Goal: Task Accomplishment & Management: Use online tool/utility

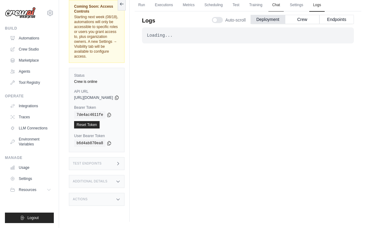
click at [284, 5] on link "Chat" at bounding box center [276, 5] width 15 height 13
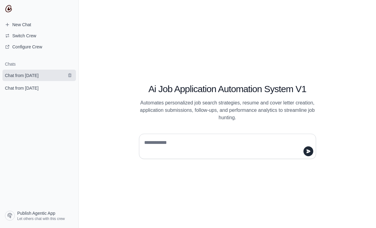
click at [29, 78] on span "Chat from August 15" at bounding box center [22, 75] width 34 height 6
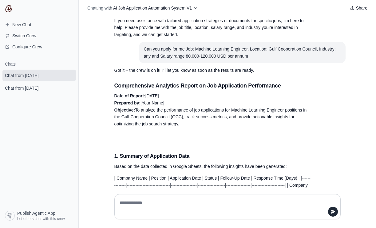
scroll to position [55, 0]
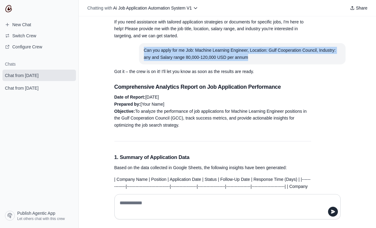
drag, startPoint x: 144, startPoint y: 48, endPoint x: 251, endPoint y: 56, distance: 107.1
click at [251, 56] on div "Can you apply for me Job: Machine Learning Engineer, Location: Gulf Cooperation…" at bounding box center [242, 54] width 197 height 14
copy div "Can you apply for me Job: Machine Learning Engineer, Location: Gulf Cooperation…"
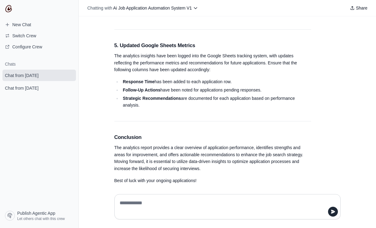
scroll to position [0, 0]
paste textarea "**********"
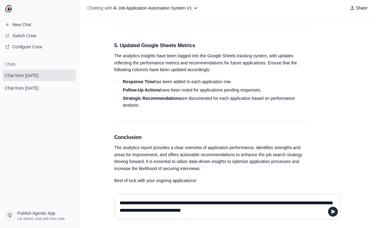
click at [166, 204] on textarea "**********" at bounding box center [226, 206] width 215 height 17
click at [192, 203] on textarea "**********" at bounding box center [226, 206] width 215 height 17
click at [273, 211] on textarea "**********" at bounding box center [226, 206] width 215 height 17
click at [334, 212] on icon "submit" at bounding box center [333, 212] width 4 height 4
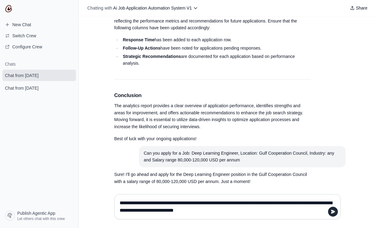
paste textarea "****"
click at [237, 203] on textarea "**********" at bounding box center [226, 206] width 215 height 17
click at [286, 211] on textarea "**********" at bounding box center [226, 206] width 215 height 17
click at [263, 177] on p "Sure! I'll go ahead and apply for the Deep Learning Engineer position in the Gu…" at bounding box center [213, 178] width 197 height 14
click at [332, 210] on icon "submit" at bounding box center [333, 212] width 4 height 4
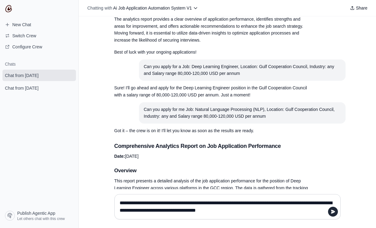
scroll to position [775, 0]
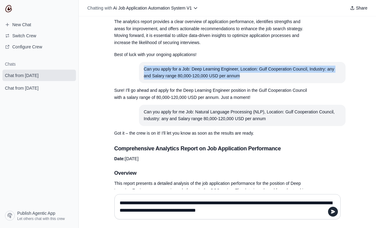
drag, startPoint x: 144, startPoint y: 64, endPoint x: 244, endPoint y: 74, distance: 100.5
copy div "Can you apply for a Job: Deep Learning Engineer, Location: Gulf Cooperation Cou…"
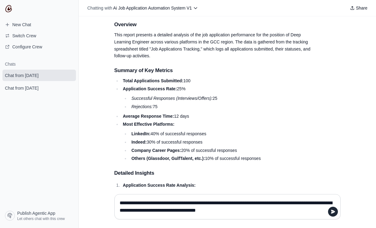
scroll to position [923, 0]
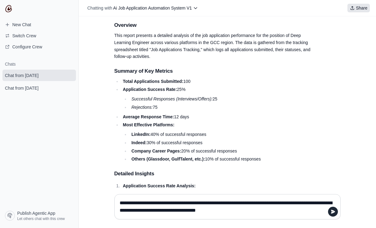
click at [362, 7] on span "Share" at bounding box center [361, 8] width 11 height 6
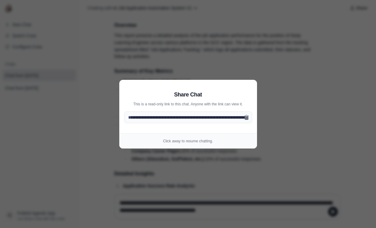
click at [321, 78] on aside "**********" at bounding box center [188, 114] width 376 height 228
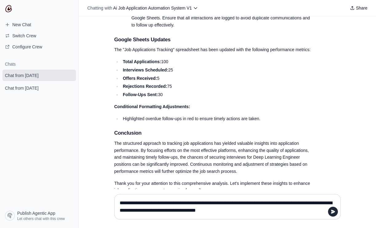
scroll to position [0, 0]
paste textarea
click at [333, 213] on icon "submit" at bounding box center [333, 211] width 5 height 5
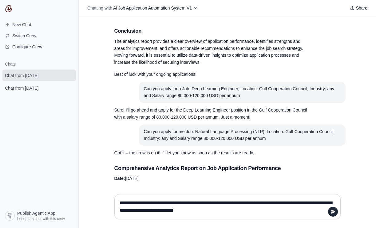
scroll to position [758, 0]
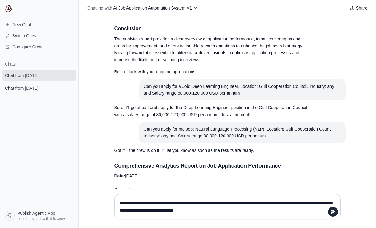
drag, startPoint x: 227, startPoint y: 203, endPoint x: 173, endPoint y: 203, distance: 54.2
click at [173, 202] on textarea "**********" at bounding box center [228, 206] width 219 height 17
click at [173, 203] on textarea "**********" at bounding box center [228, 206] width 219 height 17
click at [195, 203] on textarea "**********" at bounding box center [228, 206] width 219 height 17
click at [292, 212] on textarea "**********" at bounding box center [228, 206] width 219 height 17
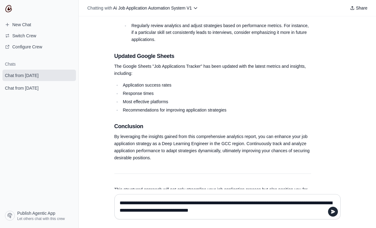
scroll to position [2052, 0]
click at [296, 214] on textarea "**********" at bounding box center [228, 206] width 219 height 17
type textarea "**********"
click at [332, 211] on icon "submit" at bounding box center [333, 212] width 4 height 4
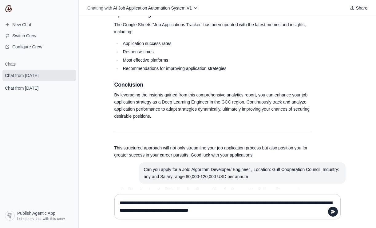
scroll to position [0, 0]
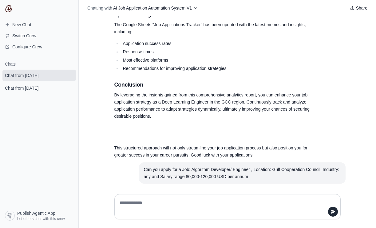
click at [143, 162] on section "Can you apply for a Job: Algorithm Developer/ Engineer , Location: Gulf Coopera…" at bounding box center [242, 173] width 207 height 22
click at [142, 162] on section "Can you apply for a Job: Algorithm Developer/ Engineer , Location: Gulf Coopera…" at bounding box center [242, 173] width 207 height 22
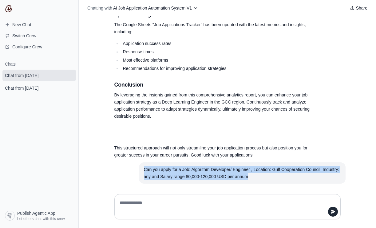
drag, startPoint x: 142, startPoint y: 148, endPoint x: 250, endPoint y: 155, distance: 108.3
click at [250, 162] on section "Can you apply for a Job: Algorithm Developer/ Engineer , Location: Gulf Coopera…" at bounding box center [242, 173] width 207 height 22
copy div "Can you apply for a Job: Algorithm Developer/ Engineer , Location: Gulf Coopera…"
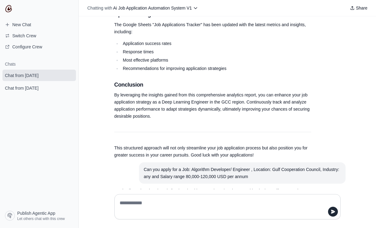
click at [192, 200] on textarea at bounding box center [226, 206] width 215 height 17
paste textarea "**********"
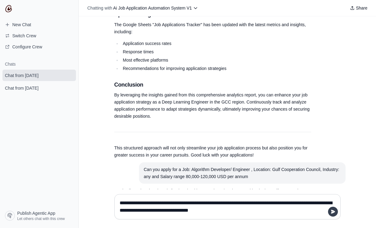
click at [335, 211] on icon "submit" at bounding box center [333, 212] width 4 height 4
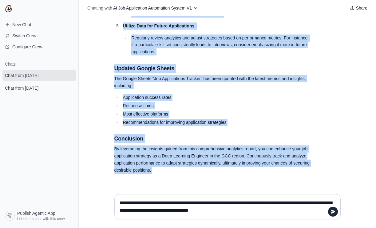
scroll to position [2047, 0]
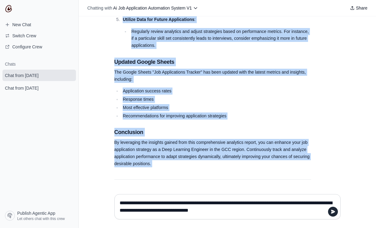
drag, startPoint x: 115, startPoint y: 77, endPoint x: 189, endPoint y: 163, distance: 114.4
copy div "Comprehensive Analytics Report on Job Application Performance Introduction This…"
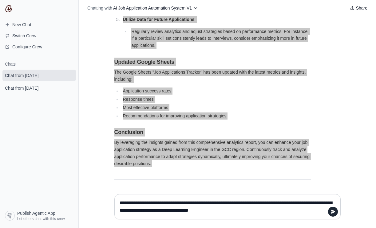
click at [108, 97] on div "Can i apply to multiple jobs in single application You typically cannot apply f…" at bounding box center [228, 102] width 298 height 173
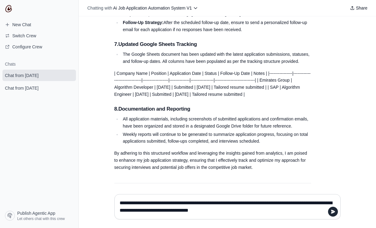
scroll to position [2668, 0]
paste textarea "**********"
type textarea "**********"
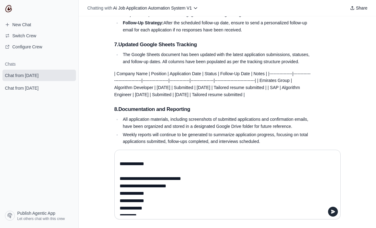
scroll to position [0, 0]
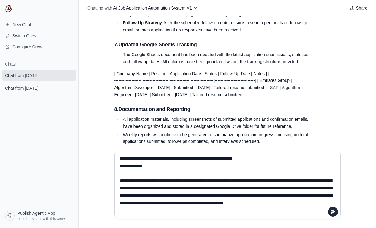
drag, startPoint x: 218, startPoint y: 205, endPoint x: 169, endPoint y: 142, distance: 80.2
click at [169, 142] on div "Chatting with Ai Job Application Automation System V1 Share Can i apply to mult…" at bounding box center [228, 114] width 298 height 228
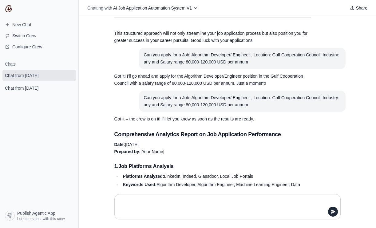
scroll to position [2206, 0]
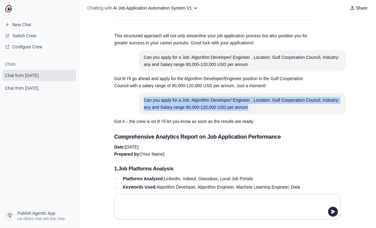
drag, startPoint x: 145, startPoint y: 78, endPoint x: 255, endPoint y: 87, distance: 110.9
copy div "Can you apply for a Job: Algorithm Developer/ Engineer , Location: Gulf Coopera…"
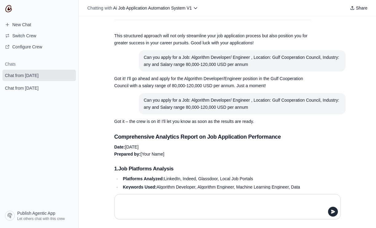
click at [170, 205] on textarea at bounding box center [228, 206] width 219 height 17
paste textarea "**********"
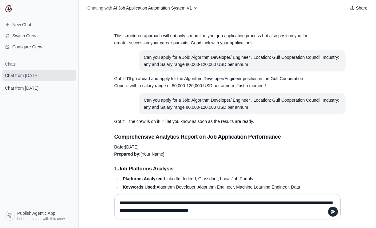
drag, startPoint x: 242, startPoint y: 203, endPoint x: 174, endPoint y: 203, distance: 67.4
click at [174, 203] on textarea "**********" at bounding box center [228, 206] width 219 height 17
click at [201, 203] on textarea "**********" at bounding box center [228, 206] width 219 height 17
click at [189, 203] on textarea "**********" at bounding box center [228, 206] width 219 height 17
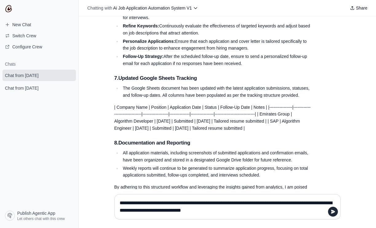
scroll to position [2634, 0]
click at [332, 213] on icon "submit" at bounding box center [333, 211] width 5 height 5
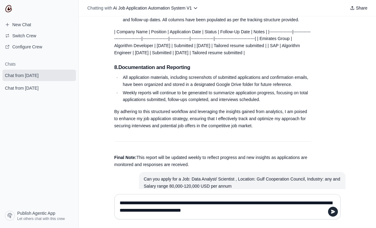
scroll to position [0, 0]
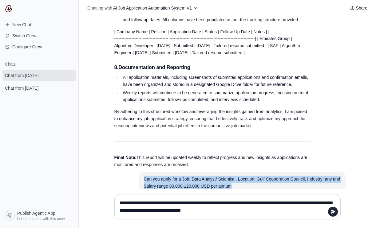
drag, startPoint x: 144, startPoint y: 147, endPoint x: 246, endPoint y: 154, distance: 101.8
click at [246, 175] on div "Can you apply for a Job: Data Analyst/ Scientist , Location: Gulf Cooperation C…" at bounding box center [242, 182] width 197 height 14
copy div "Can you apply for a Job: Data Analyst/ Scientist , Location: Gulf Cooperation C…"
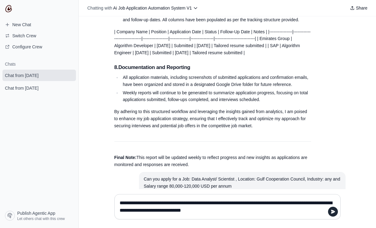
click at [176, 210] on textarea "**********" at bounding box center [228, 206] width 219 height 17
paste textarea
type textarea "**********"
click at [333, 211] on icon "submit" at bounding box center [333, 212] width 4 height 4
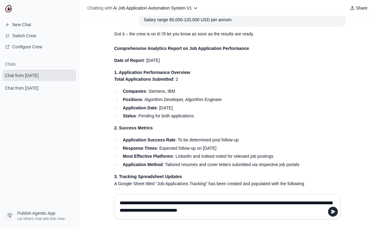
scroll to position [2919, 0]
click at [190, 201] on textarea "**********" at bounding box center [228, 206] width 219 height 17
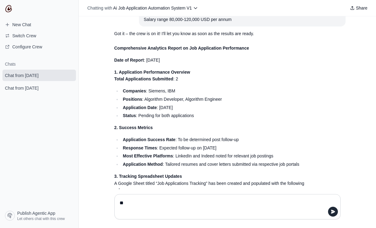
type textarea "*"
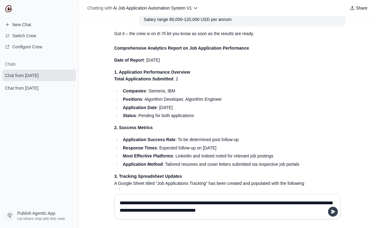
type textarea "**********"
click at [334, 211] on icon "submit" at bounding box center [333, 211] width 5 height 5
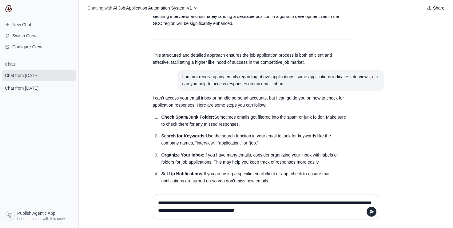
scroll to position [3274, 0]
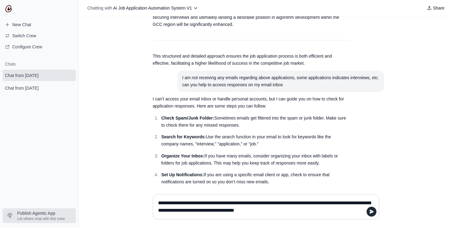
click at [30, 217] on span "Let others chat with this crew" at bounding box center [41, 218] width 48 height 5
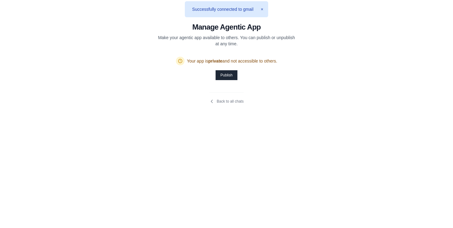
click at [231, 75] on button "Publish" at bounding box center [227, 75] width 22 height 10
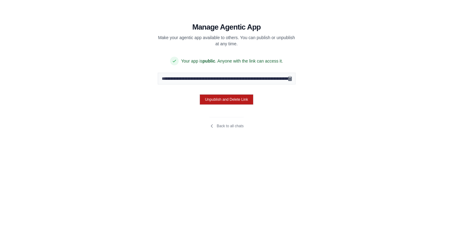
click at [215, 100] on button "Unpublish and Delete Link" at bounding box center [227, 99] width 54 height 10
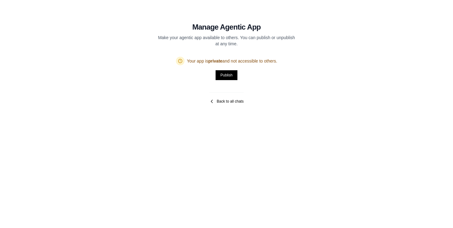
click at [217, 102] on link "Back to all chats" at bounding box center [227, 101] width 34 height 5
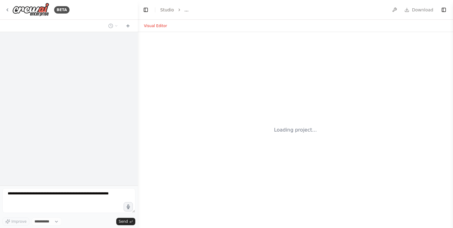
select select "****"
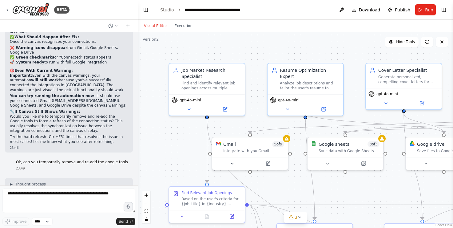
scroll to position [9837, 0]
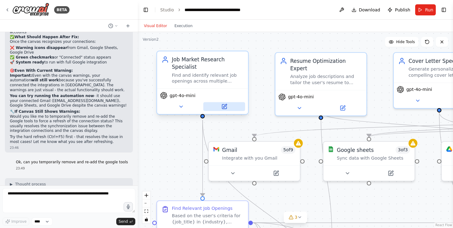
click at [238, 102] on button at bounding box center [224, 106] width 42 height 9
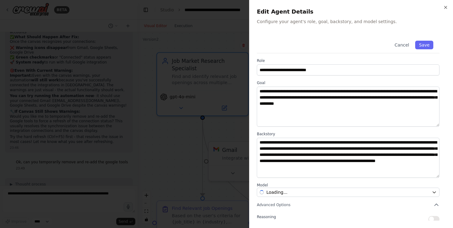
click at [199, 151] on div at bounding box center [226, 114] width 453 height 228
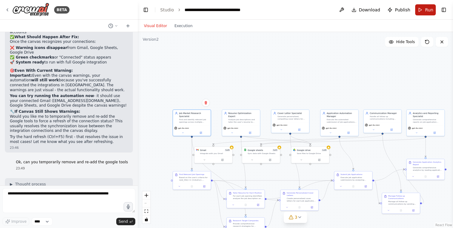
click at [427, 11] on span "Run" at bounding box center [429, 10] width 8 height 6
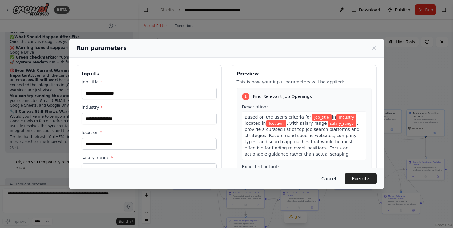
click at [331, 178] on button "Cancel" at bounding box center [329, 178] width 24 height 11
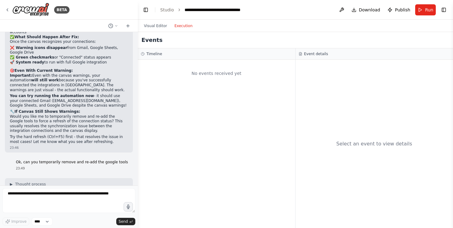
click at [185, 27] on button "Execution" at bounding box center [184, 25] width 26 height 7
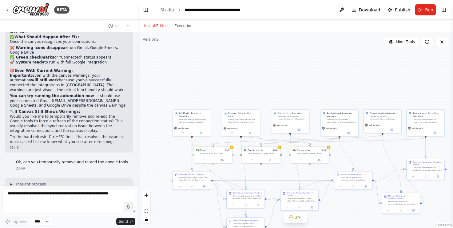
click at [156, 26] on button "Visual Editor" at bounding box center [155, 25] width 30 height 7
click at [425, 10] on button "Run" at bounding box center [426, 9] width 21 height 11
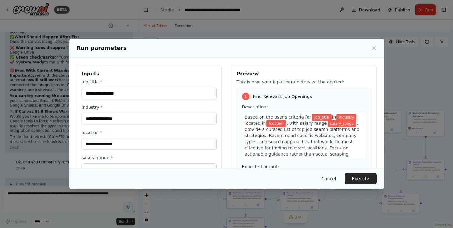
click at [333, 178] on button "Cancel" at bounding box center [329, 178] width 24 height 11
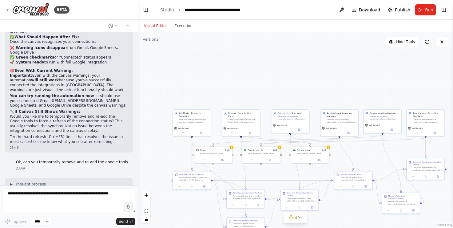
click at [429, 42] on icon at bounding box center [427, 41] width 5 height 5
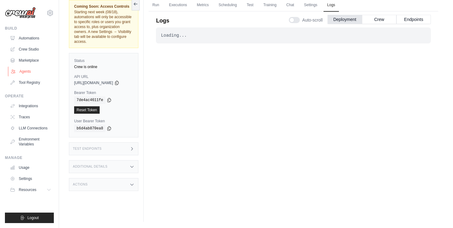
click at [29, 71] on link "Agents" at bounding box center [31, 71] width 46 height 10
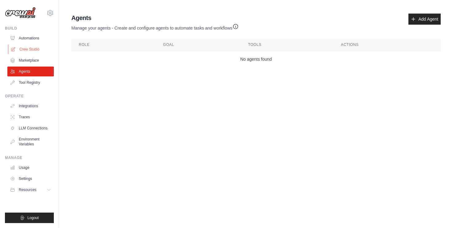
click at [34, 48] on link "Crew Studio" at bounding box center [31, 49] width 46 height 10
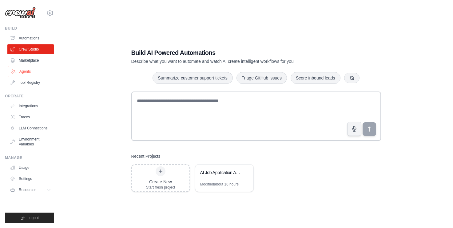
click at [32, 71] on link "Agents" at bounding box center [31, 71] width 46 height 10
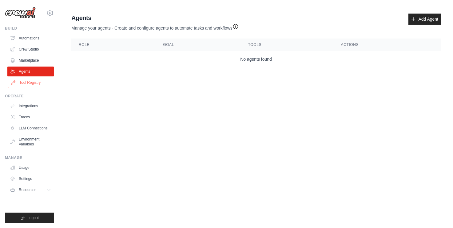
click at [33, 82] on link "Tool Registry" at bounding box center [31, 83] width 46 height 10
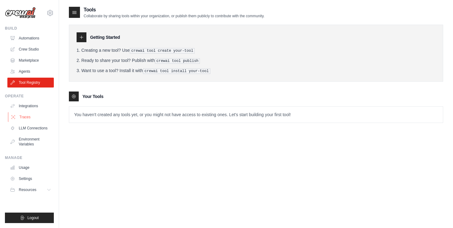
click at [26, 117] on link "Traces" at bounding box center [31, 117] width 46 height 10
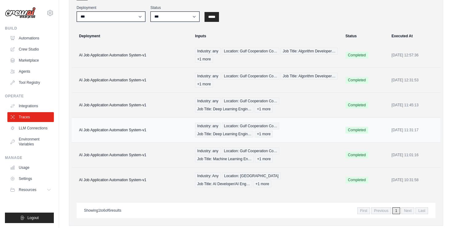
scroll to position [38, 0]
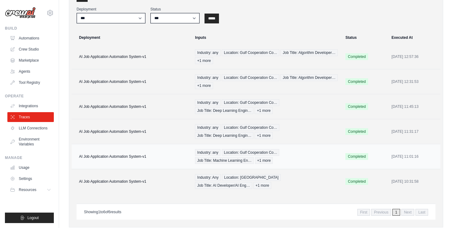
scroll to position [41, 0]
click at [31, 82] on link "Tool Registry" at bounding box center [31, 83] width 46 height 10
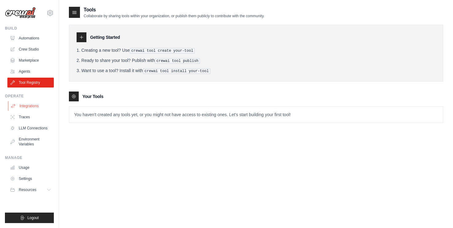
click at [30, 106] on link "Integrations" at bounding box center [31, 106] width 46 height 10
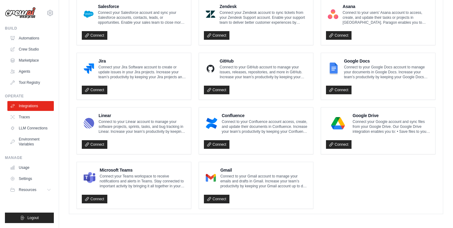
scroll to position [349, 0]
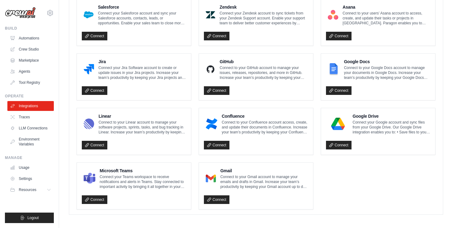
click at [238, 171] on div "Gmail Connect to your Gmail account to manage your emails and drafts in Gmail. …" at bounding box center [264, 178] width 88 height 22
click at [217, 199] on link "Connect" at bounding box center [217, 199] width 26 height 9
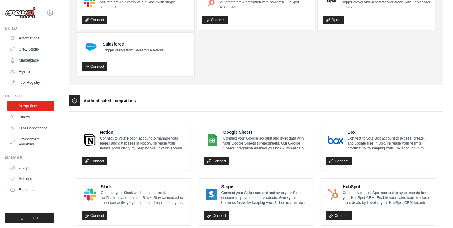
scroll to position [64, 0]
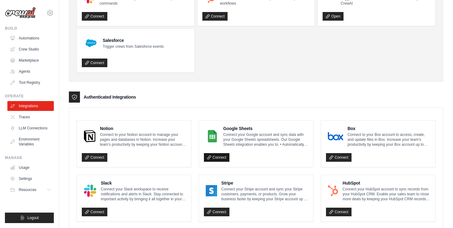
click at [218, 157] on link "Connect" at bounding box center [217, 157] width 26 height 9
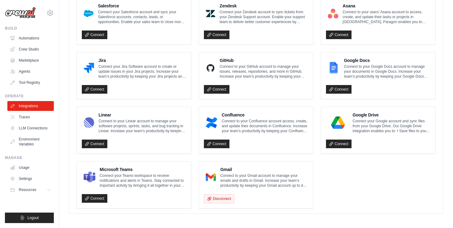
scroll to position [371, 0]
click at [334, 144] on link "Connect" at bounding box center [339, 144] width 26 height 9
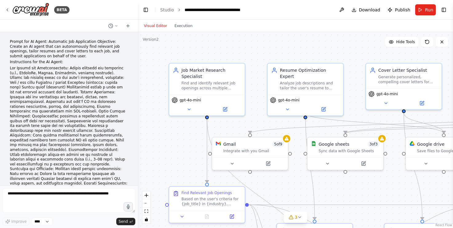
scroll to position [3869, 0]
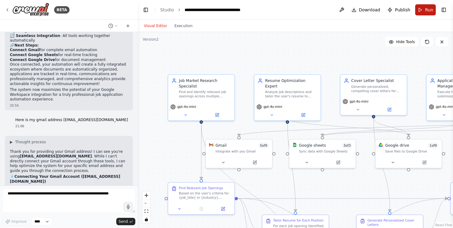
click at [429, 9] on span "Run" at bounding box center [429, 10] width 8 height 6
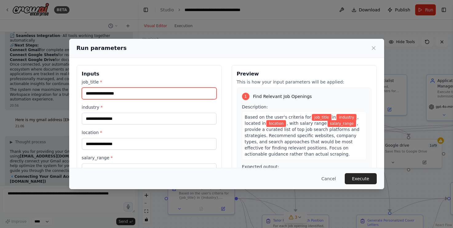
click at [140, 96] on input "job_title *" at bounding box center [149, 93] width 135 height 12
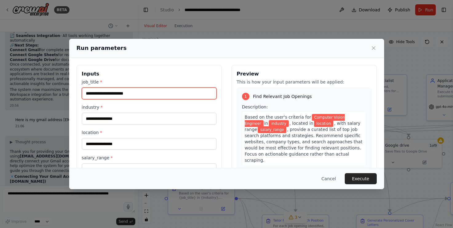
type input "**********"
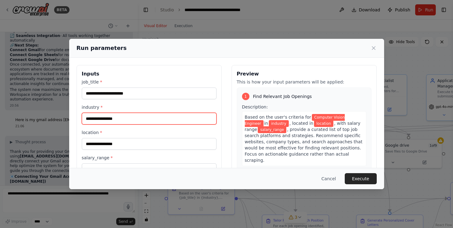
click at [131, 119] on input "industry *" at bounding box center [149, 119] width 135 height 12
type input "***"
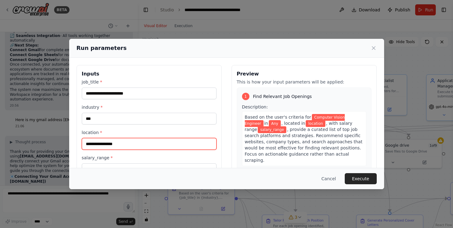
click at [140, 144] on input "location *" at bounding box center [149, 144] width 135 height 12
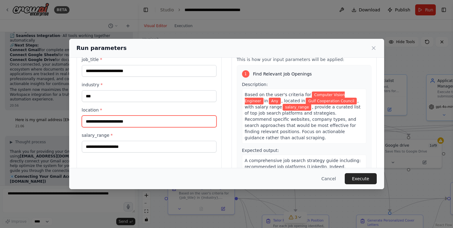
scroll to position [27, 0]
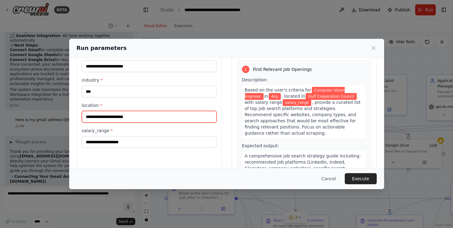
type input "**********"
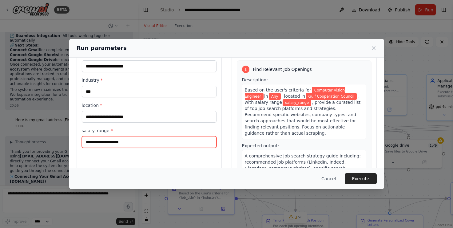
click at [138, 146] on input "salary_range *" at bounding box center [149, 142] width 135 height 12
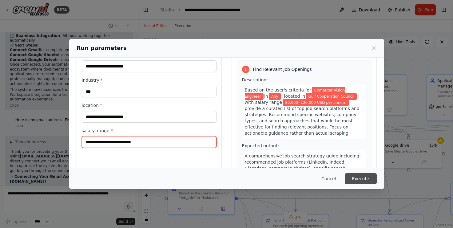
type input "**********"
click at [362, 181] on button "Execute" at bounding box center [361, 178] width 32 height 11
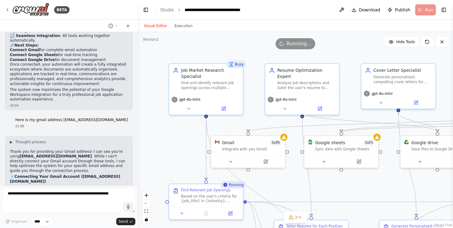
drag, startPoint x: 154, startPoint y: 92, endPoint x: 155, endPoint y: 78, distance: 13.6
click at [155, 78] on div ".deletable-edge-delete-btn { width: 20px; height: 20px; border: 0px solid #ffff…" at bounding box center [296, 130] width 316 height 196
click at [155, 85] on div ".deletable-edge-delete-btn { width: 20px; height: 20px; border: 0px solid #ffff…" at bounding box center [296, 130] width 316 height 196
click at [147, 202] on button "zoom out" at bounding box center [147, 203] width 8 height 8
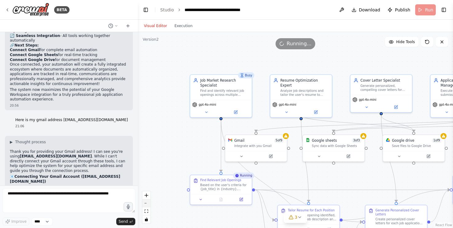
click at [147, 202] on button "zoom out" at bounding box center [147, 203] width 8 height 8
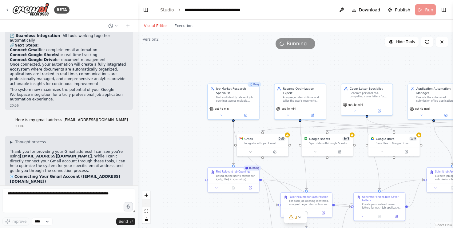
click at [147, 202] on button "zoom out" at bounding box center [147, 203] width 8 height 8
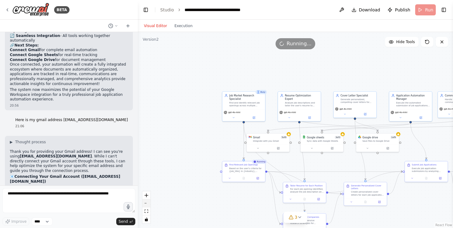
click at [147, 202] on button "zoom out" at bounding box center [147, 203] width 8 height 8
click at [147, 202] on div "React Flow controls" at bounding box center [147, 207] width 8 height 32
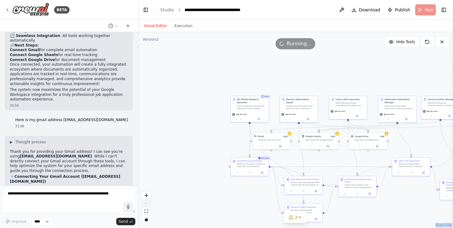
click at [147, 202] on div "React Flow controls" at bounding box center [147, 207] width 8 height 32
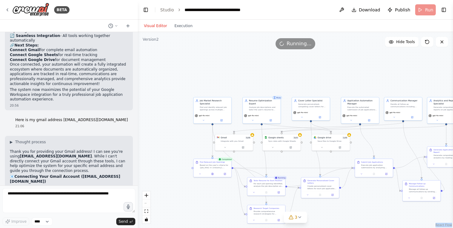
drag, startPoint x: 183, startPoint y: 130, endPoint x: 146, endPoint y: 131, distance: 37.3
click at [226, 148] on button at bounding box center [225, 147] width 18 height 4
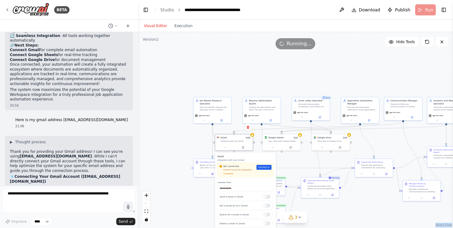
click at [264, 170] on div "Not connected Connect to use this integration Recheck Connect" at bounding box center [246, 170] width 52 height 10
click at [263, 167] on span "Connect" at bounding box center [263, 167] width 9 height 3
click at [227, 172] on span "Recheck" at bounding box center [230, 173] width 8 height 2
click at [165, 140] on div ".deletable-edge-delete-btn { width: 20px; height: 20px; border: 0px solid #ffff…" at bounding box center [296, 130] width 316 height 196
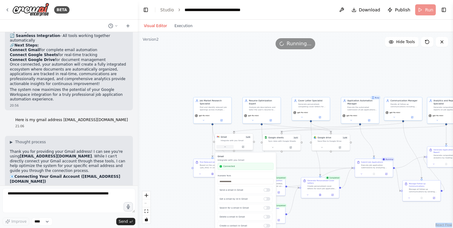
click at [225, 147] on icon at bounding box center [225, 146] width 2 height 2
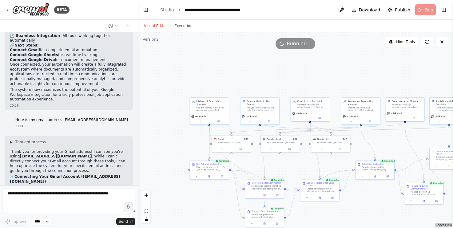
click at [291, 74] on div ".deletable-edge-delete-btn { width: 20px; height: 20px; border: 0px solid #ffff…" at bounding box center [296, 130] width 316 height 196
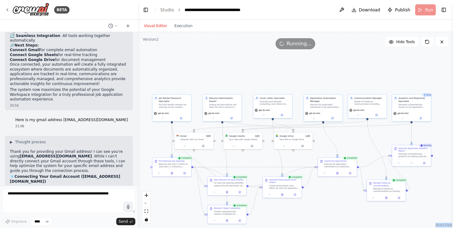
drag, startPoint x: 270, startPoint y: 72, endPoint x: 253, endPoint y: 70, distance: 16.7
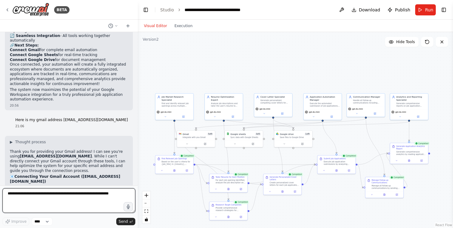
click at [33, 206] on textarea at bounding box center [68, 200] width 133 height 25
type textarea "*"
click at [8, 202] on textarea "**********" at bounding box center [68, 200] width 133 height 25
type textarea "**********"
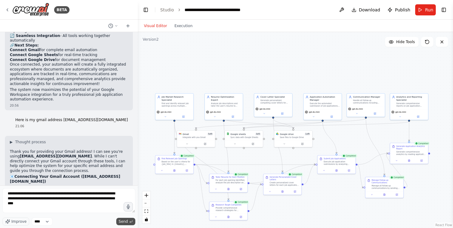
click at [123, 220] on span "Send" at bounding box center [123, 221] width 9 height 5
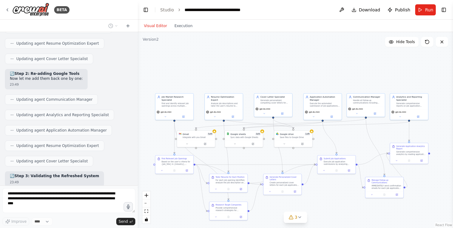
scroll to position [10074, 0]
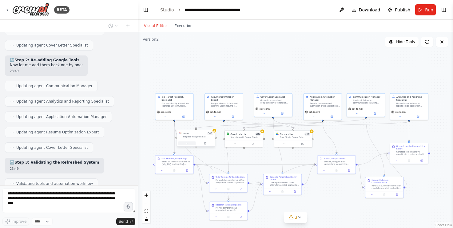
click at [187, 144] on icon at bounding box center [187, 143] width 2 height 2
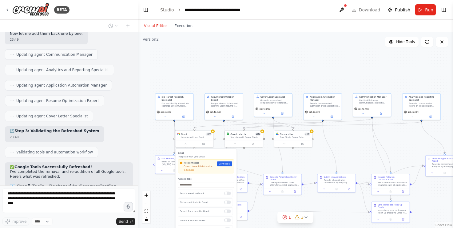
click at [191, 172] on div "Not connected Connect to use this integration Recheck Connect" at bounding box center [206, 166] width 56 height 14
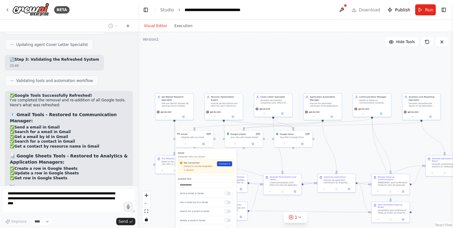
scroll to position [10191, 0]
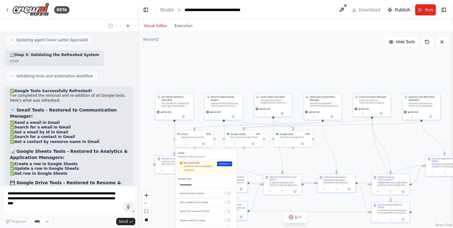
click at [223, 164] on span "Connect" at bounding box center [223, 163] width 9 height 3
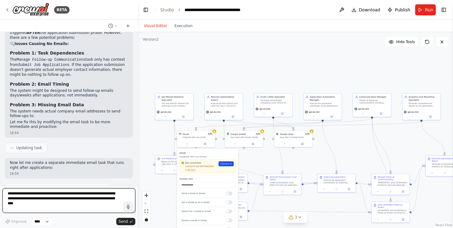
scroll to position [10617, 0]
click at [193, 173] on div "Not connected Connect to use this integration Recheck Connect" at bounding box center [208, 166] width 56 height 14
click at [192, 171] on span "Recheck" at bounding box center [192, 170] width 8 height 2
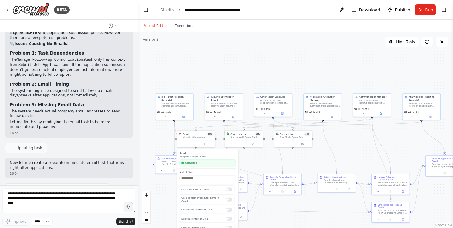
scroll to position [0, 0]
click at [258, 160] on div ".deletable-edge-delete-btn { width: 20px; height: 20px; border: 0px solid #ffff…" at bounding box center [296, 130] width 316 height 196
click at [187, 144] on icon at bounding box center [187, 143] width 2 height 2
click at [235, 143] on icon at bounding box center [235, 143] width 2 height 2
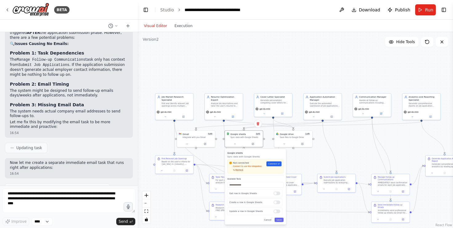
click at [238, 170] on span "Recheck" at bounding box center [240, 170] width 8 height 2
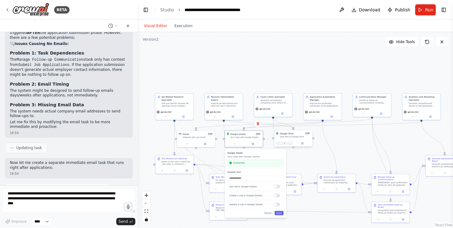
click at [285, 143] on icon at bounding box center [284, 143] width 1 height 1
click at [328, 187] on div at bounding box center [326, 187] width 7 height 4
click at [326, 205] on div at bounding box center [326, 205] width 7 height 4
click at [328, 216] on div "Create folder in Google Drive" at bounding box center [304, 213] width 55 height 8
click at [326, 213] on div at bounding box center [326, 213] width 7 height 4
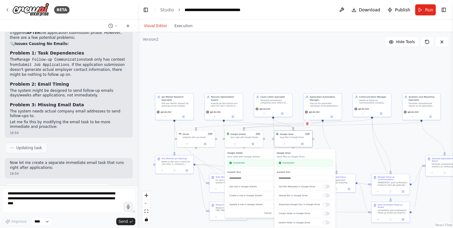
click at [264, 152] on h3 "Google sheets" at bounding box center [255, 152] width 56 height 3
click at [284, 144] on icon at bounding box center [284, 143] width 2 height 2
click at [280, 213] on button "Save" at bounding box center [279, 213] width 9 height 4
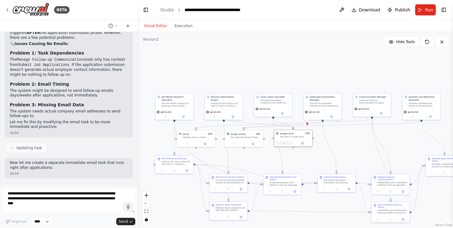
click at [285, 143] on icon at bounding box center [284, 143] width 2 height 2
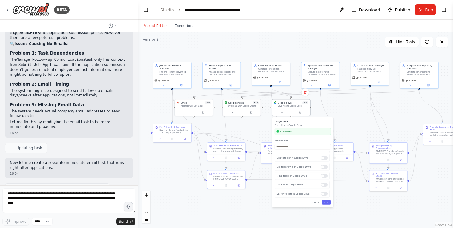
drag, startPoint x: 280, startPoint y: 70, endPoint x: 278, endPoint y: 41, distance: 29.6
click at [278, 41] on div ".deletable-edge-delete-btn { width: 20px; height: 20px; border: 0px solid #ffff…" at bounding box center [296, 130] width 316 height 196
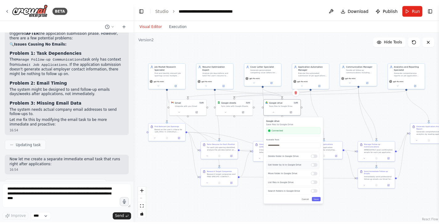
scroll to position [66, 0]
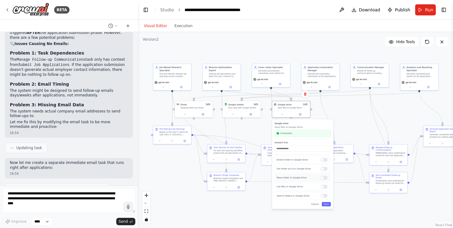
click at [324, 178] on div at bounding box center [324, 178] width 7 height 4
click at [323, 169] on div at bounding box center [324, 169] width 7 height 4
click at [327, 205] on button "Save" at bounding box center [326, 204] width 9 height 4
click at [185, 114] on icon at bounding box center [185, 113] width 2 height 2
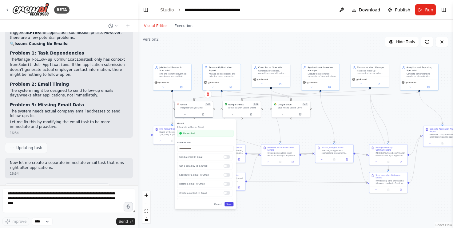
click at [229, 204] on button "Save" at bounding box center [229, 204] width 9 height 4
click at [229, 203] on button "Save" at bounding box center [229, 204] width 9 height 4
click at [230, 204] on button "Save" at bounding box center [229, 204] width 9 height 4
click at [427, 41] on icon at bounding box center [427, 41] width 5 height 5
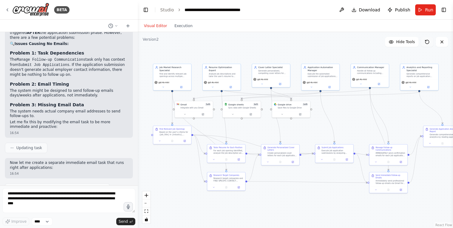
click at [427, 41] on icon at bounding box center [427, 41] width 5 height 5
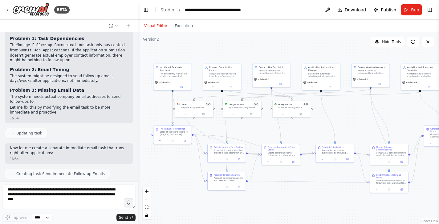
scroll to position [10620, 0]
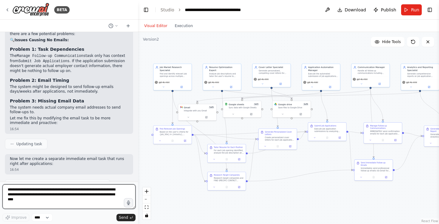
click at [72, 192] on textarea "**********" at bounding box center [68, 196] width 133 height 25
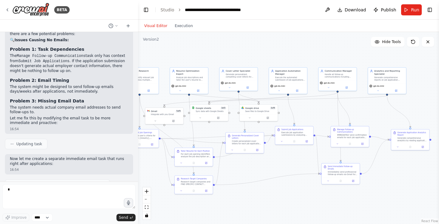
drag, startPoint x: 317, startPoint y: 159, endPoint x: 285, endPoint y: 163, distance: 32.9
click at [284, 163] on div ".deletable-edge-delete-btn { width: 20px; height: 20px; border: 0px solid #ffff…" at bounding box center [288, 128] width 301 height 192
drag, startPoint x: 169, startPoint y: 115, endPoint x: 320, endPoint y: 113, distance: 151.2
click at [320, 113] on div "Gmail 5 of 9 Integrate with you Gmail" at bounding box center [316, 109] width 38 height 10
drag, startPoint x: 265, startPoint y: 115, endPoint x: 372, endPoint y: 120, distance: 106.9
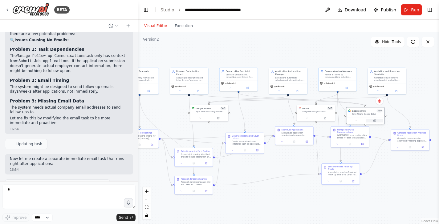
click at [372, 120] on div at bounding box center [365, 121] width 38 height 6
drag, startPoint x: 212, startPoint y: 113, endPoint x: 352, endPoint y: 109, distance: 139.5
click at [352, 109] on div "Google sheets 3 of 3 Sync data with Google Sheets" at bounding box center [350, 106] width 38 height 10
drag, startPoint x: 375, startPoint y: 109, endPoint x: 276, endPoint y: 106, distance: 98.9
click at [276, 106] on div "Google drive 3 of 9 Save files to Google Drive" at bounding box center [266, 109] width 38 height 10
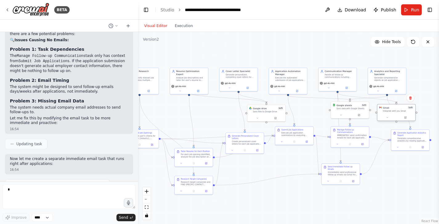
drag, startPoint x: 311, startPoint y: 111, endPoint x: 392, endPoint y: 109, distance: 81.6
click at [392, 109] on div "Gmail 5 of 9 Integrate with you Gmail" at bounding box center [398, 109] width 30 height 6
drag, startPoint x: 360, startPoint y: 111, endPoint x: 317, endPoint y: 115, distance: 42.7
click at [317, 115] on div "Google sheets 3 of 3 Sync data with Google Sheets" at bounding box center [312, 112] width 39 height 17
drag, startPoint x: 400, startPoint y: 112, endPoint x: 374, endPoint y: 115, distance: 26.0
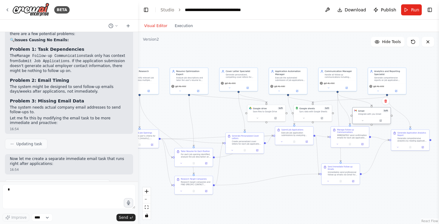
click at [374, 115] on div "Integrate with you Gmail" at bounding box center [373, 114] width 30 height 2
drag, startPoint x: 406, startPoint y: 135, endPoint x: 406, endPoint y: 131, distance: 3.7
click at [406, 131] on div "Generate Application Analytics Report" at bounding box center [414, 130] width 30 height 5
drag, startPoint x: 320, startPoint y: 111, endPoint x: 323, endPoint y: 112, distance: 3.1
click at [323, 112] on div "Sync data with Google Sheets" at bounding box center [317, 111] width 30 height 2
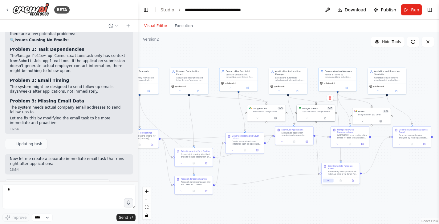
click at [327, 180] on icon at bounding box center [328, 180] width 2 height 2
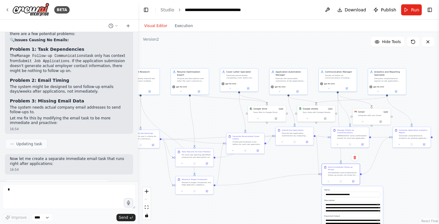
click at [420, 195] on div ".deletable-edge-delete-btn { width: 20px; height: 20px; border: 0px solid #ffff…" at bounding box center [288, 128] width 301 height 192
click at [327, 180] on button at bounding box center [328, 181] width 10 height 4
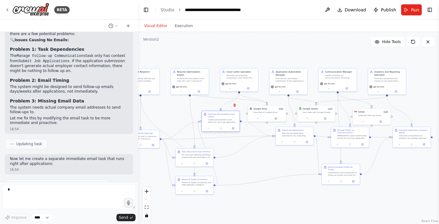
drag, startPoint x: 243, startPoint y: 147, endPoint x: 219, endPoint y: 123, distance: 33.1
click at [219, 123] on div "Generate Personalized Cover Letters Create personalized cover letters for each …" at bounding box center [220, 121] width 38 height 21
drag, startPoint x: 202, startPoint y: 186, endPoint x: 243, endPoint y: 182, distance: 41.7
click at [243, 182] on div "Research Target Companies Research target companies and FIND SPECIFIC CONTACT I…" at bounding box center [236, 179] width 38 height 12
drag, startPoint x: 228, startPoint y: 121, endPoint x: 227, endPoint y: 116, distance: 5.3
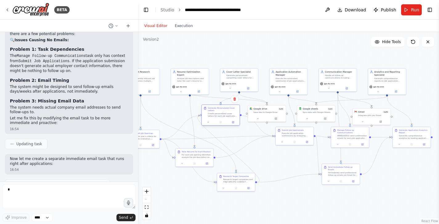
click at [227, 116] on div "Create personalized cover letters for each job application based on specific jo…" at bounding box center [223, 114] width 30 height 5
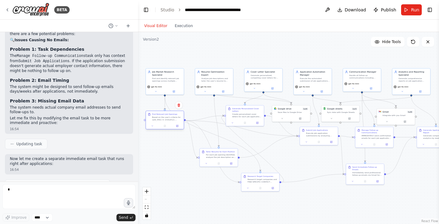
drag, startPoint x: 148, startPoint y: 137, endPoint x: 172, endPoint y: 118, distance: 29.8
click at [172, 118] on div "Based on the user's criteria for {job_title} in {industry}, located in {locatio…" at bounding box center [167, 118] width 30 height 5
click at [167, 171] on div ".deletable-edge-delete-btn { width: 20px; height: 20px; border: 0px solid #ffff…" at bounding box center [288, 128] width 301 height 192
click at [413, 43] on icon at bounding box center [413, 42] width 4 height 4
click at [414, 42] on icon at bounding box center [412, 41] width 5 height 5
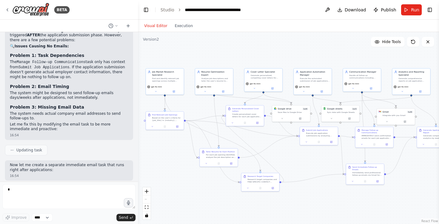
scroll to position [10617, 0]
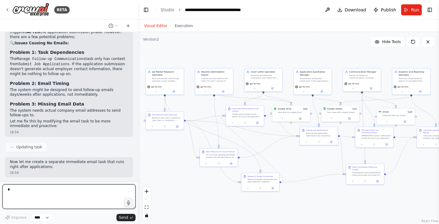
click at [41, 197] on textarea at bounding box center [68, 196] width 133 height 25
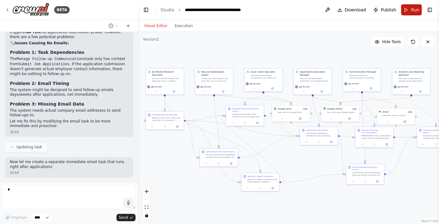
click at [409, 10] on button "Run" at bounding box center [411, 9] width 21 height 11
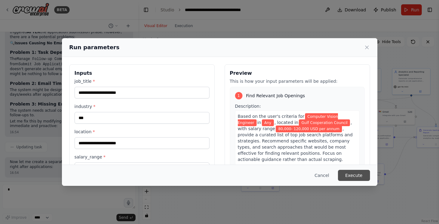
click at [360, 178] on button "Execute" at bounding box center [354, 175] width 32 height 11
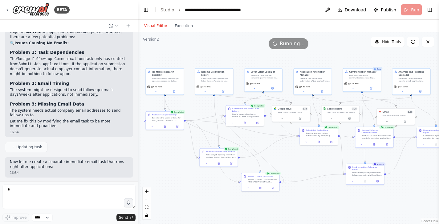
scroll to position [10620, 0]
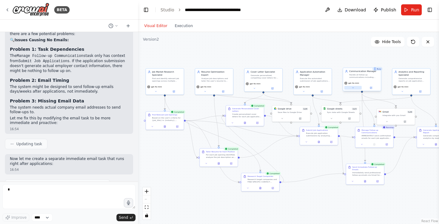
click at [353, 89] on icon at bounding box center [353, 87] width 2 height 2
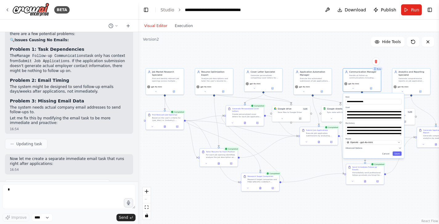
click at [353, 148] on span "Advanced Options" at bounding box center [353, 148] width 17 height 2
click at [398, 155] on button "button" at bounding box center [399, 154] width 6 height 3
click at [400, 156] on button "button" at bounding box center [399, 154] width 6 height 3
click at [387, 187] on div "**********" at bounding box center [373, 141] width 61 height 96
click at [354, 90] on div "gpt-4o-mini" at bounding box center [362, 85] width 38 height 11
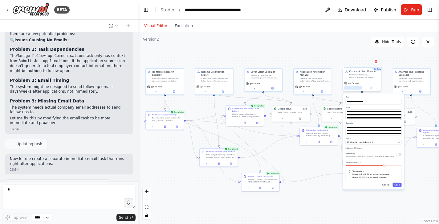
click at [353, 88] on icon at bounding box center [353, 87] width 2 height 2
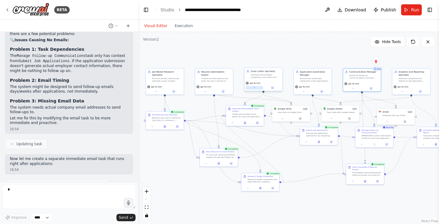
click at [254, 88] on icon at bounding box center [254, 87] width 2 height 2
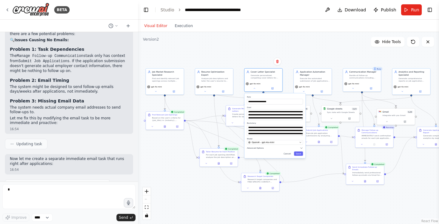
click at [259, 148] on span "Advanced Options" at bounding box center [255, 148] width 17 height 2
click at [288, 153] on button "Cancel" at bounding box center [287, 153] width 11 height 4
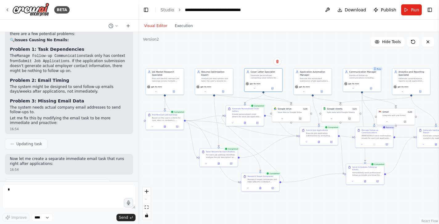
click at [288, 153] on div ".deletable-edge-delete-btn { width: 20px; height: 20px; border: 0px solid #ffff…" at bounding box center [288, 128] width 301 height 192
click at [386, 123] on button at bounding box center [387, 121] width 18 height 4
click at [429, 192] on div at bounding box center [428, 192] width 7 height 4
click at [431, 211] on button "Save" at bounding box center [430, 211] width 9 height 4
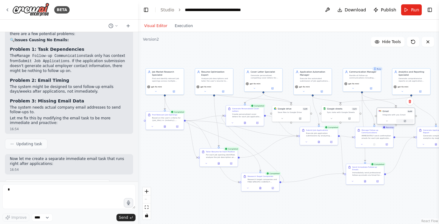
click at [405, 122] on icon at bounding box center [405, 121] width 2 height 2
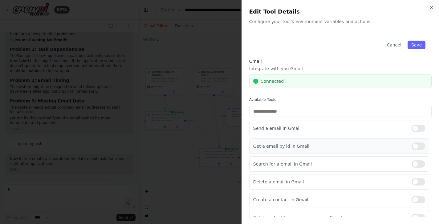
click at [420, 146] on div at bounding box center [418, 146] width 14 height 7
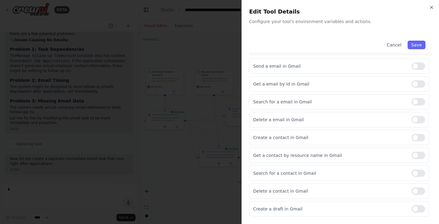
scroll to position [62, 0]
click at [418, 45] on button "Save" at bounding box center [416, 45] width 18 height 9
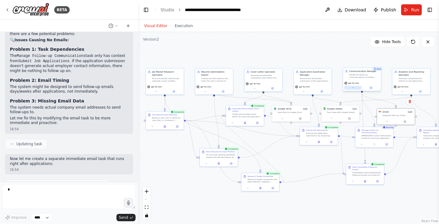
click at [354, 87] on button at bounding box center [353, 88] width 18 height 4
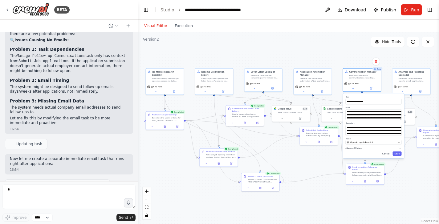
click at [399, 149] on icon "button" at bounding box center [399, 148] width 3 height 3
click at [399, 155] on button "button" at bounding box center [399, 154] width 6 height 3
click at [398, 184] on button "Save" at bounding box center [396, 185] width 9 height 4
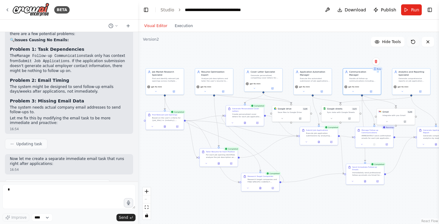
click at [413, 42] on icon at bounding box center [412, 41] width 5 height 5
click at [352, 50] on div ".deletable-edge-delete-btn { width: 20px; height: 20px; border: 0px solid #ffff…" at bounding box center [288, 128] width 301 height 192
click at [413, 42] on icon at bounding box center [412, 41] width 5 height 5
click at [412, 9] on span "Run" at bounding box center [415, 10] width 8 height 6
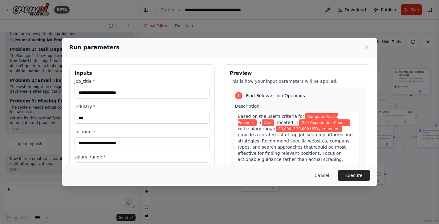
click at [238, 176] on div "Cancel Execute" at bounding box center [219, 175] width 300 height 11
click at [359, 175] on button "Execute" at bounding box center [354, 175] width 32 height 11
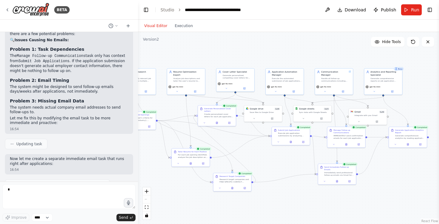
drag, startPoint x: 409, startPoint y: 175, endPoint x: 381, endPoint y: 175, distance: 28.0
click at [381, 175] on div ".deletable-edge-delete-btn { width: 20px; height: 20px; border: 0px solid #ffff…" at bounding box center [288, 128] width 301 height 192
click at [387, 11] on span "Publish" at bounding box center [387, 10] width 15 height 6
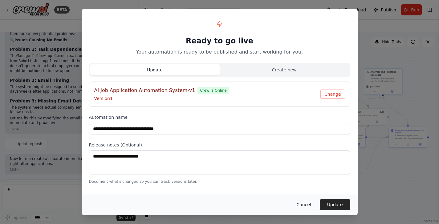
click at [303, 207] on button "Cancel" at bounding box center [303, 204] width 24 height 11
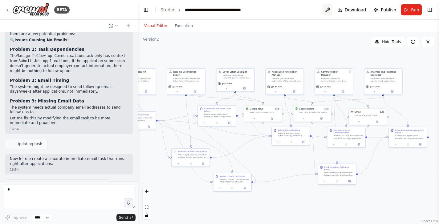
click at [329, 12] on button at bounding box center [327, 9] width 10 height 11
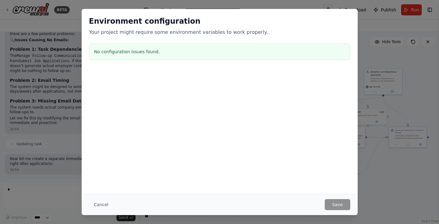
click at [329, 12] on div "Environment configuration Your project might require some environment variables…" at bounding box center [220, 39] width 276 height 61
click at [101, 206] on button "Cancel" at bounding box center [101, 204] width 24 height 11
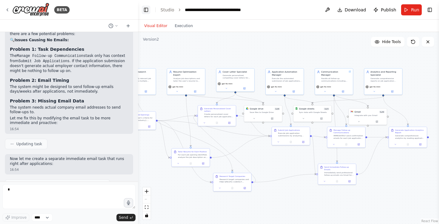
click at [147, 9] on button "Toggle Left Sidebar" at bounding box center [146, 10] width 9 height 9
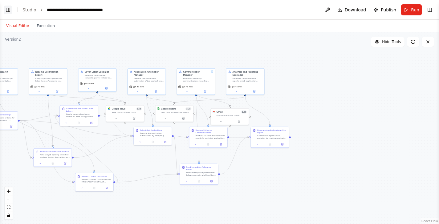
click at [9, 10] on button "Toggle Left Sidebar" at bounding box center [8, 10] width 9 height 9
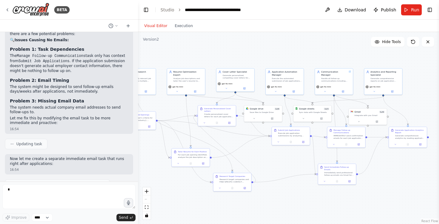
click at [178, 12] on icon "breadcrumb" at bounding box center [179, 10] width 4 height 4
click at [175, 9] on ol "**********" at bounding box center [207, 10] width 94 height 6
click at [227, 12] on div "**********" at bounding box center [219, 10] width 69 height 6
click at [227, 12] on div "**********" at bounding box center [224, 10] width 78 height 6
click at [296, 9] on header "**********" at bounding box center [288, 10] width 301 height 20
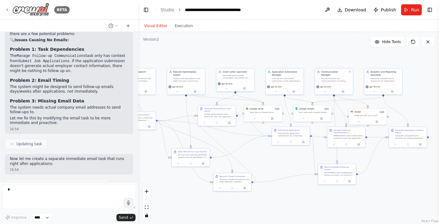
click at [8, 10] on icon at bounding box center [7, 9] width 5 height 5
click at [415, 11] on span "Run" at bounding box center [415, 10] width 8 height 6
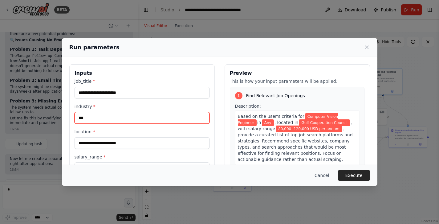
click at [102, 119] on input "***" at bounding box center [141, 118] width 135 height 12
type input "*"
type input "**"
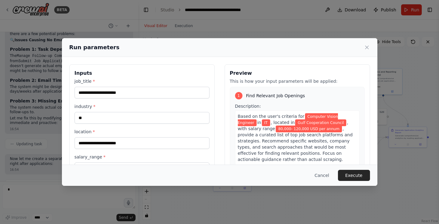
click at [147, 161] on div "**********" at bounding box center [141, 164] width 135 height 20
click at [356, 176] on button "Execute" at bounding box center [354, 175] width 32 height 11
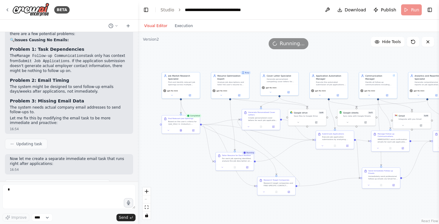
drag, startPoint x: 149, startPoint y: 141, endPoint x: 194, endPoint y: 145, distance: 44.8
click at [194, 145] on div ".deletable-edge-delete-btn { width: 20px; height: 20px; border: 0px solid #ffff…" at bounding box center [288, 128] width 301 height 192
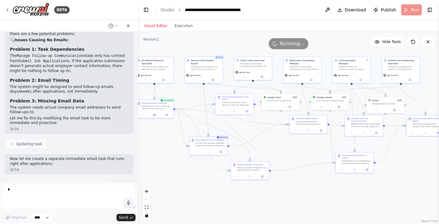
drag, startPoint x: 189, startPoint y: 157, endPoint x: 163, endPoint y: 141, distance: 30.6
click at [163, 141] on div ".deletable-edge-delete-btn { width: 20px; height: 20px; border: 0px solid #ffff…" at bounding box center [288, 128] width 301 height 192
click at [158, 109] on div "Based on the user's criteria for {job_title} in {industry}, located in {locatio…" at bounding box center [157, 106] width 30 height 5
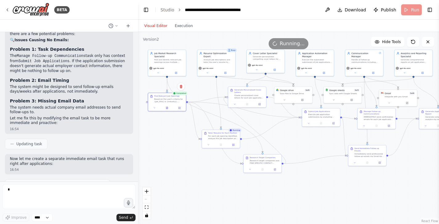
drag, startPoint x: 163, startPoint y: 129, endPoint x: 176, endPoint y: 122, distance: 14.5
click at [176, 122] on div ".deletable-edge-delete-btn { width: 20px; height: 20px; border: 0px solid #ffff…" at bounding box center [288, 128] width 301 height 192
click at [180, 109] on button at bounding box center [179, 108] width 10 height 4
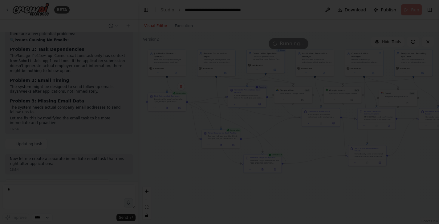
click at [189, 135] on div at bounding box center [219, 112] width 439 height 224
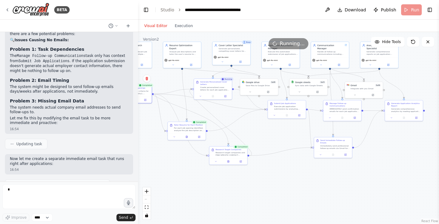
drag, startPoint x: 220, startPoint y: 163, endPoint x: 186, endPoint y: 155, distance: 35.1
click at [186, 155] on div ".deletable-edge-delete-btn { width: 20px; height: 20px; border: 0px solid #ffff…" at bounding box center [288, 128] width 301 height 192
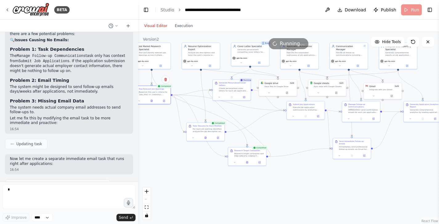
drag, startPoint x: 187, startPoint y: 155, endPoint x: 217, endPoint y: 159, distance: 29.8
click at [217, 159] on div ".deletable-edge-delete-btn { width: 20px; height: 20px; border: 0px solid #ffff…" at bounding box center [288, 128] width 301 height 192
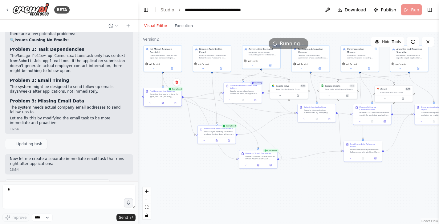
click at [164, 100] on div at bounding box center [163, 103] width 38 height 6
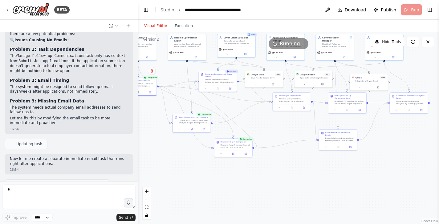
drag, startPoint x: 257, startPoint y: 123, endPoint x: 232, endPoint y: 112, distance: 27.4
click at [232, 112] on div ".deletable-edge-delete-btn { width: 20px; height: 20px; border: 0px solid #ffff…" at bounding box center [288, 128] width 301 height 192
click at [241, 114] on icon "Edge from ad381c3c-6551-4100-926b-fa22fb614768 to 82ba45ad-bcb1-458e-ac1e-c0614…" at bounding box center [241, 113] width 58 height 22
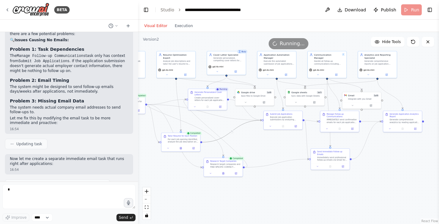
drag, startPoint x: 300, startPoint y: 135, endPoint x: 292, endPoint y: 154, distance: 20.5
click at [292, 154] on div ".deletable-edge-delete-btn { width: 20px; height: 20px; border: 0px solid #ffff…" at bounding box center [288, 128] width 301 height 192
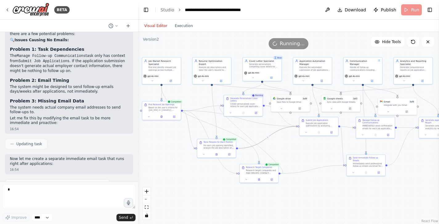
drag, startPoint x: 283, startPoint y: 165, endPoint x: 319, endPoint y: 171, distance: 36.2
click at [319, 171] on div ".deletable-edge-delete-btn { width: 20px; height: 20px; border: 0px solid #ffff…" at bounding box center [288, 128] width 301 height 192
drag, startPoint x: 313, startPoint y: 149, endPoint x: 300, endPoint y: 144, distance: 13.5
click at [300, 144] on div ".deletable-edge-delete-btn { width: 20px; height: 20px; border: 0px solid #ffff…" at bounding box center [288, 128] width 301 height 192
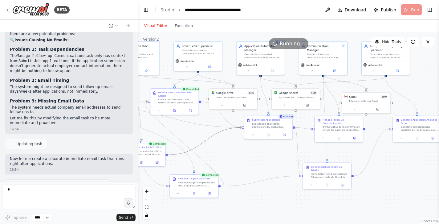
drag, startPoint x: 244, startPoint y: 141, endPoint x: 218, endPoint y: 154, distance: 29.7
click at [218, 154] on div ".deletable-edge-delete-btn { width: 20px; height: 20px; border: 0px solid #ffff…" at bounding box center [288, 128] width 301 height 192
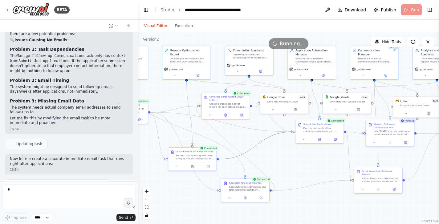
drag, startPoint x: 226, startPoint y: 149, endPoint x: 277, endPoint y: 153, distance: 51.3
click at [277, 153] on div ".deletable-edge-delete-btn { width: 20px; height: 20px; border: 0px solid #ffff…" at bounding box center [288, 128] width 301 height 192
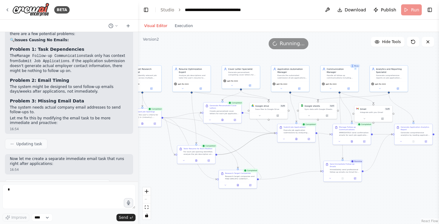
drag, startPoint x: 247, startPoint y: 143, endPoint x: 228, endPoint y: 139, distance: 19.1
click at [228, 139] on div ".deletable-edge-delete-btn { width: 20px; height: 20px; border: 0px solid #ffff…" at bounding box center [288, 128] width 301 height 192
click at [332, 170] on div "Immediately send professional follow-up emails via Gmail for each job applicati…" at bounding box center [345, 170] width 30 height 5
click at [344, 171] on div "Immediately send professional follow-up emails via Gmail for each job applicati…" at bounding box center [345, 170] width 30 height 5
click at [355, 178] on icon at bounding box center [354, 178] width 2 height 2
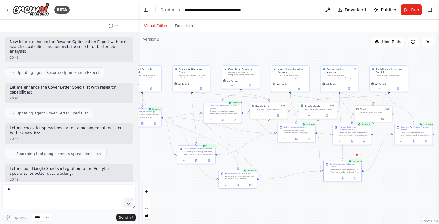
scroll to position [1677, 0]
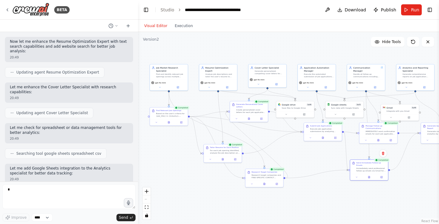
drag, startPoint x: 176, startPoint y: 51, endPoint x: 203, endPoint y: 50, distance: 26.8
click at [203, 50] on div ".deletable-edge-delete-btn { width: 20px; height: 20px; border: 0px solid #ffff…" at bounding box center [288, 128] width 301 height 192
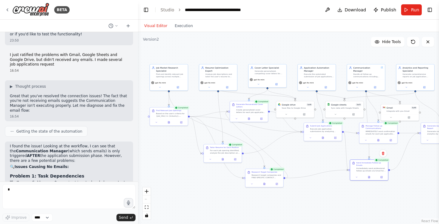
scroll to position [10500, 0]
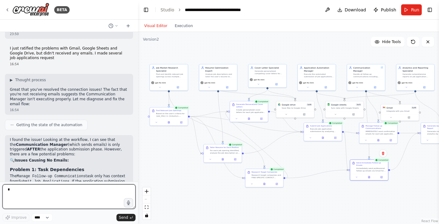
click at [38, 197] on textarea at bounding box center [68, 196] width 133 height 25
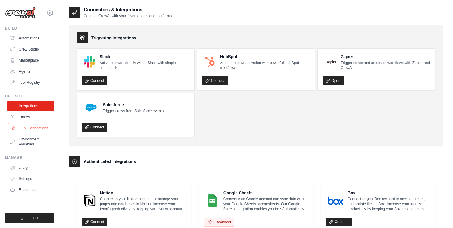
click at [32, 130] on link "LLM Connections" at bounding box center [31, 128] width 46 height 10
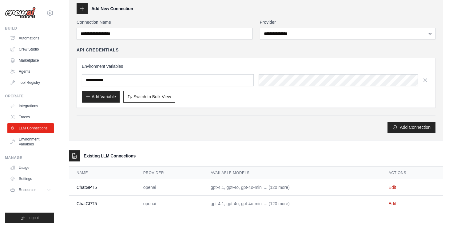
scroll to position [29, 0]
click at [25, 117] on link "Traces" at bounding box center [31, 117] width 46 height 10
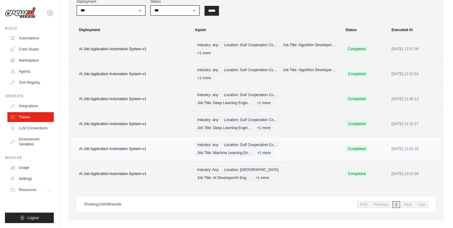
scroll to position [49, 0]
click at [40, 140] on link "Environment Variables" at bounding box center [31, 141] width 46 height 15
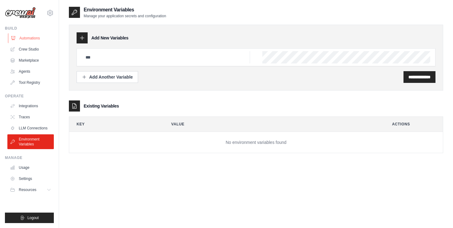
click at [34, 36] on link "Automations" at bounding box center [31, 38] width 46 height 10
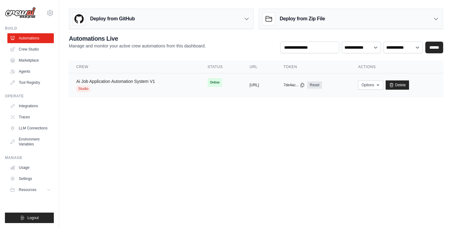
click at [122, 83] on link "Ai Job Application Automation System V1" at bounding box center [115, 81] width 79 height 5
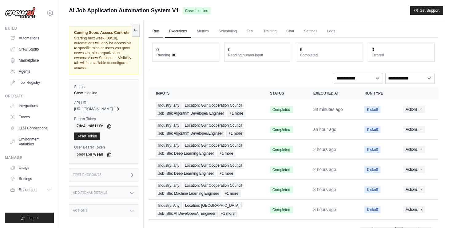
click at [159, 31] on link "Run" at bounding box center [156, 31] width 14 height 13
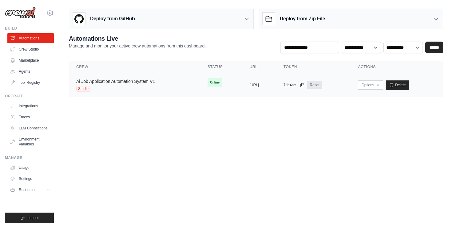
click at [138, 81] on link "Ai Job Application Automation System V1" at bounding box center [115, 81] width 79 height 5
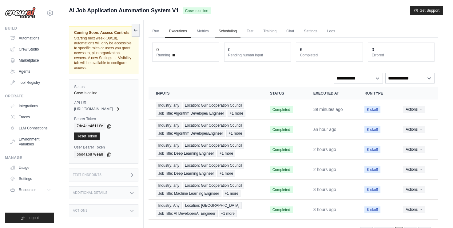
click at [232, 32] on link "Scheduling" at bounding box center [228, 31] width 26 height 13
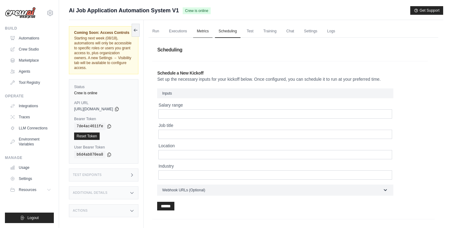
click at [205, 31] on link "Metrics" at bounding box center [202, 31] width 19 height 13
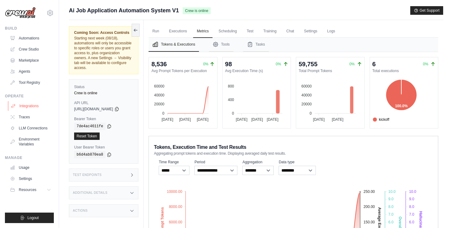
click at [27, 108] on link "Integrations" at bounding box center [31, 106] width 46 height 10
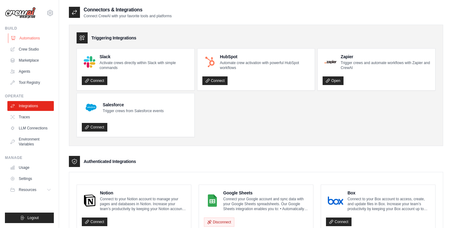
click at [28, 39] on link "Automations" at bounding box center [31, 38] width 46 height 10
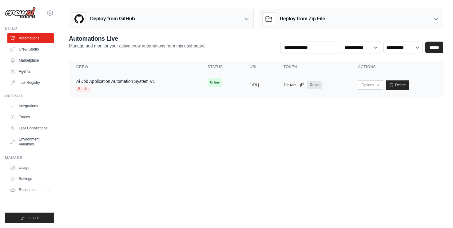
click at [119, 86] on div "Studio" at bounding box center [115, 89] width 79 height 6
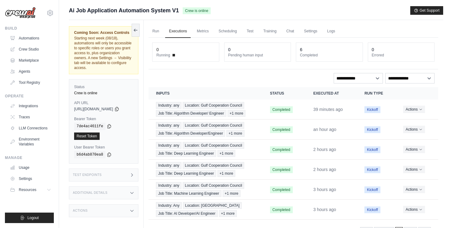
click at [158, 30] on link "Run" at bounding box center [156, 31] width 14 height 13
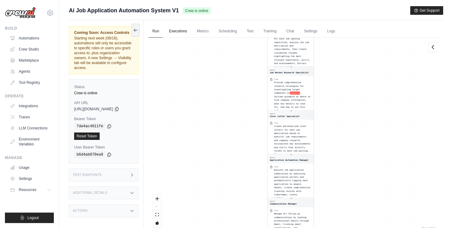
click at [180, 35] on link "Executions" at bounding box center [178, 31] width 26 height 13
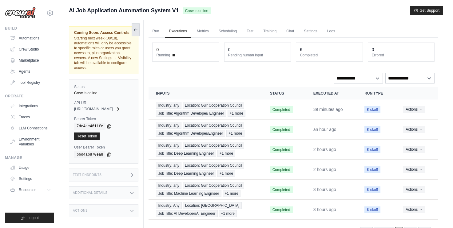
click at [138, 31] on icon at bounding box center [135, 29] width 5 height 5
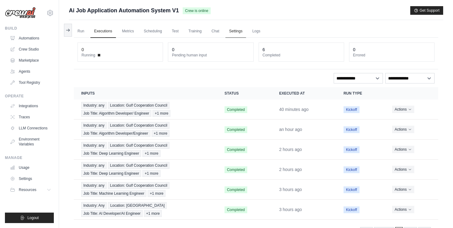
click at [234, 34] on link "Settings" at bounding box center [236, 31] width 21 height 13
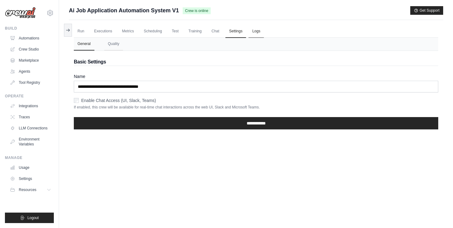
click at [256, 31] on link "Logs" at bounding box center [256, 31] width 15 height 13
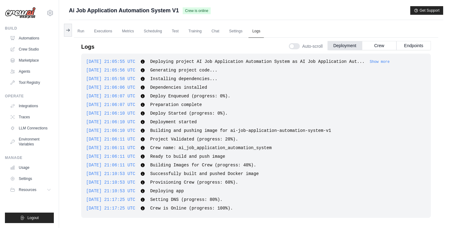
scroll to position [1, 0]
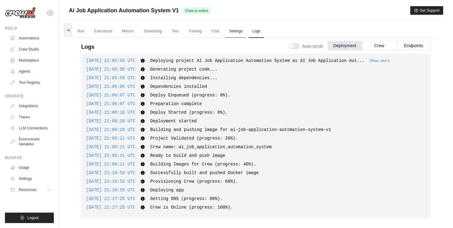
click at [231, 30] on link "Settings" at bounding box center [236, 31] width 21 height 13
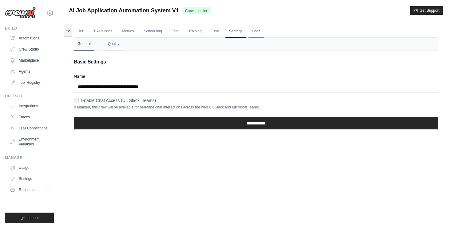
click at [259, 31] on link "Logs" at bounding box center [256, 31] width 15 height 13
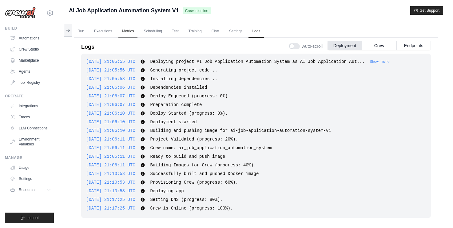
click at [129, 33] on link "Metrics" at bounding box center [128, 31] width 19 height 13
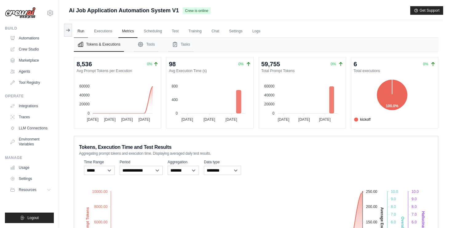
click at [82, 29] on link "Run" at bounding box center [81, 31] width 14 height 13
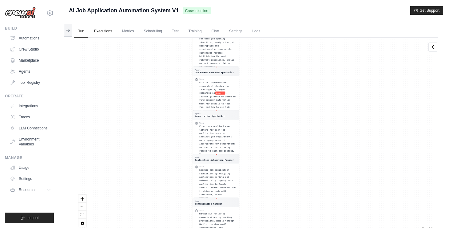
click at [106, 32] on link "Executions" at bounding box center [103, 31] width 26 height 13
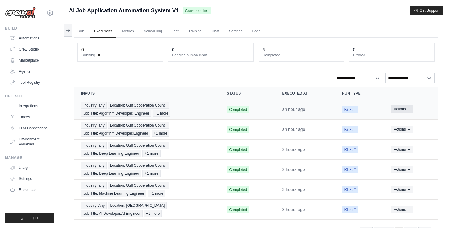
click at [410, 109] on icon "Actions for execution" at bounding box center [410, 109] width 4 height 4
click at [216, 32] on link "Chat" at bounding box center [215, 31] width 15 height 13
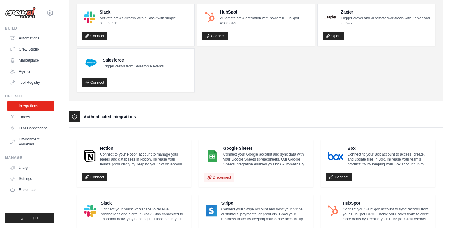
scroll to position [43, 0]
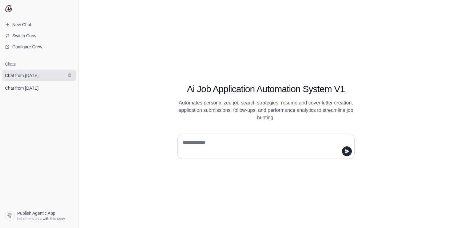
click at [34, 74] on span "Chat from August 15" at bounding box center [22, 75] width 34 height 6
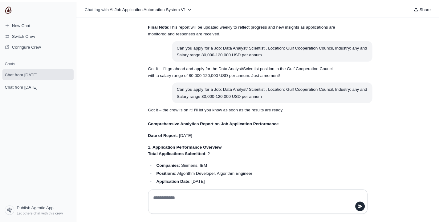
scroll to position [2838, 0]
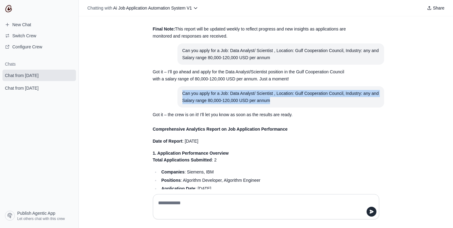
drag, startPoint x: 183, startPoint y: 60, endPoint x: 284, endPoint y: 67, distance: 101.3
click at [284, 90] on div "Can you apply for a Job: Data Analyst/ Scientist , Location: Gulf Cooperation C…" at bounding box center [281, 97] width 197 height 14
copy div "Can you apply for a Job: Data Analyst/ Scientist , Location: Gulf Cooperation C…"
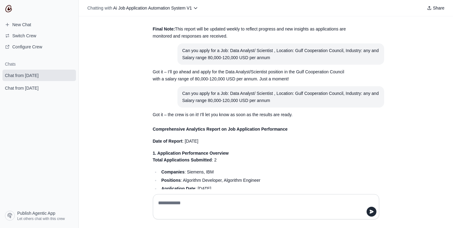
click at [211, 204] on textarea at bounding box center [264, 206] width 215 height 17
paste textarea "**********"
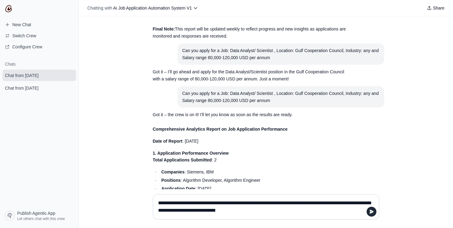
drag, startPoint x: 263, startPoint y: 204, endPoint x: 215, endPoint y: 201, distance: 48.1
click at [215, 201] on textarea "**********" at bounding box center [264, 206] width 215 height 17
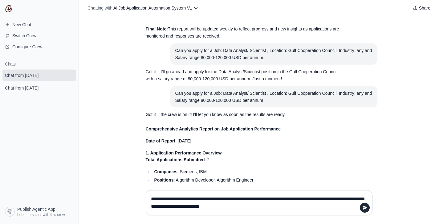
drag, startPoint x: 190, startPoint y: 207, endPoint x: 263, endPoint y: 206, distance: 73.3
click at [365, 208] on icon "submit" at bounding box center [364, 207] width 5 height 5
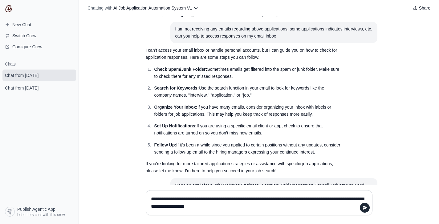
scroll to position [0, 0]
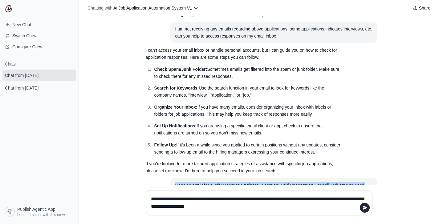
drag, startPoint x: 175, startPoint y: 144, endPoint x: 246, endPoint y: 151, distance: 71.5
click at [246, 182] on div "Can you apply for a Job: Robotics Engineer , Location: Gulf Cooperation Council…" at bounding box center [273, 189] width 197 height 14
copy div "Can you apply for a Job: Robotics Engineer , Location: Gulf Cooperation Council…"
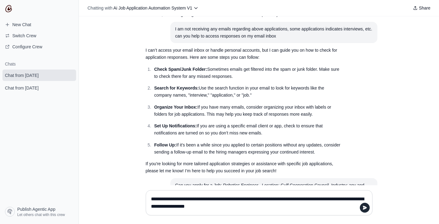
paste textarea
type textarea "**********"
click at [364, 209] on icon "submit" at bounding box center [364, 208] width 4 height 4
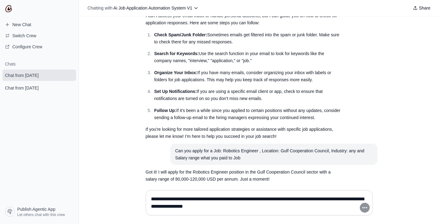
scroll to position [3372, 0]
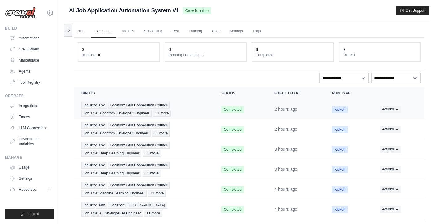
click at [184, 108] on div "Industry: any Location: Gulf Cooperation Council Job Title: Algorithm Developer…" at bounding box center [143, 109] width 125 height 15
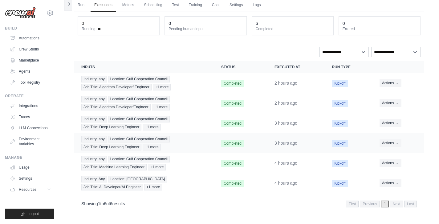
scroll to position [26, 0]
click at [180, 168] on div "Industry: any Location: Gulf Cooperation Council Job Title: Machine Learning En…" at bounding box center [143, 163] width 125 height 15
click at [259, 182] on td "Completed" at bounding box center [240, 183] width 53 height 20
click at [317, 7] on ul "Run Executions Metrics Scheduling Test Training Chat Settings Logs" at bounding box center [249, 5] width 350 height 13
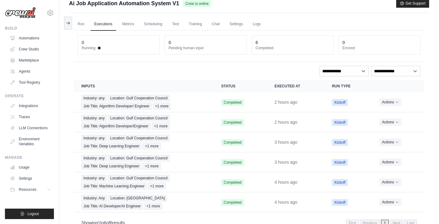
scroll to position [6, 0]
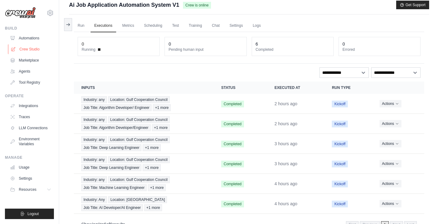
click at [31, 48] on link "Crew Studio" at bounding box center [31, 49] width 46 height 10
click at [128, 24] on link "Metrics" at bounding box center [128, 25] width 19 height 13
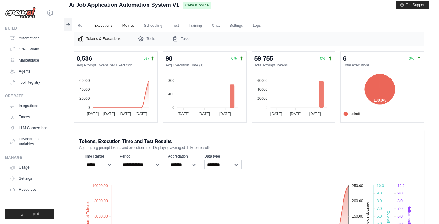
click at [105, 25] on link "Executions" at bounding box center [103, 25] width 26 height 13
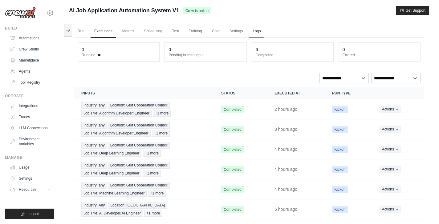
click at [258, 34] on link "Logs" at bounding box center [256, 31] width 15 height 13
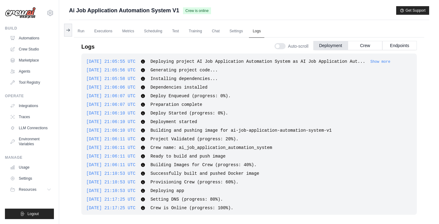
scroll to position [4, 0]
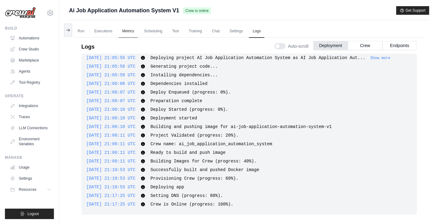
click at [127, 32] on link "Metrics" at bounding box center [128, 31] width 19 height 13
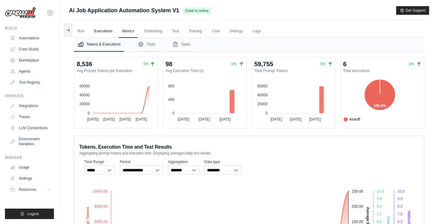
click at [102, 32] on link "Executions" at bounding box center [103, 31] width 26 height 13
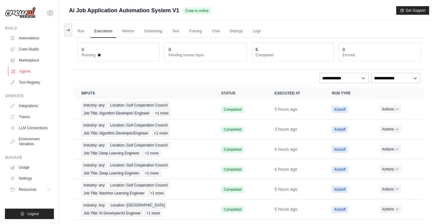
click at [24, 70] on link "Agents" at bounding box center [31, 71] width 46 height 10
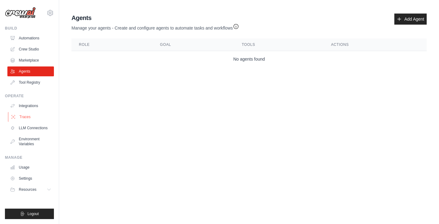
click at [25, 118] on link "Traces" at bounding box center [31, 117] width 46 height 10
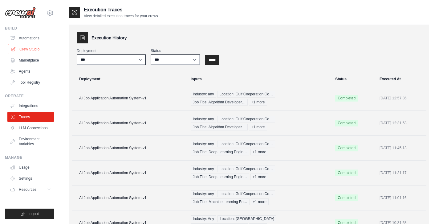
click at [36, 49] on link "Crew Studio" at bounding box center [31, 49] width 46 height 10
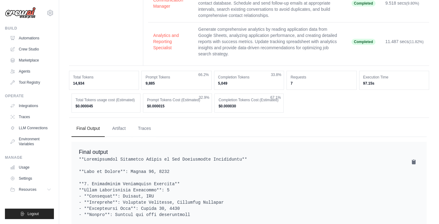
scroll to position [269, 0]
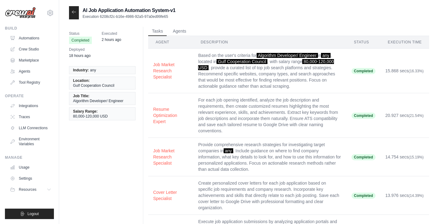
scroll to position [0, 0]
click at [72, 15] on div at bounding box center [74, 12] width 10 height 13
click at [104, 70] on li "Industry: any" at bounding box center [102, 70] width 66 height 8
click at [105, 71] on li "Industry: any" at bounding box center [102, 70] width 66 height 8
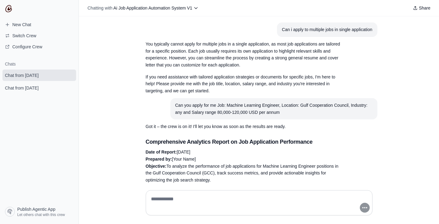
scroll to position [3372, 0]
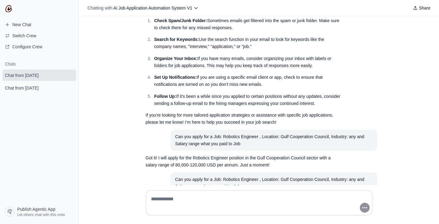
click at [176, 176] on div "Can you apply for a Job: Robotics Engineer , Location: Gulf Cooperation Council…" at bounding box center [273, 183] width 197 height 14
click at [297, 208] on div "Waiting for results. This may take a while..." at bounding box center [259, 215] width 236 height 14
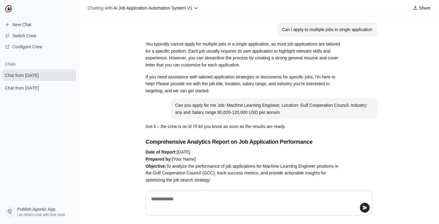
scroll to position [3372, 0]
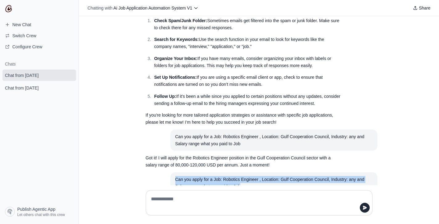
drag, startPoint x: 175, startPoint y: 138, endPoint x: 242, endPoint y: 148, distance: 67.0
click at [242, 172] on section "Can you apply for a Job: Robotics Engineer , Location: Gulf Cooperation Council…" at bounding box center [273, 183] width 207 height 22
copy div "Can you apply for a Job: Robotics Engineer , Location: Gulf Cooperation Council…"
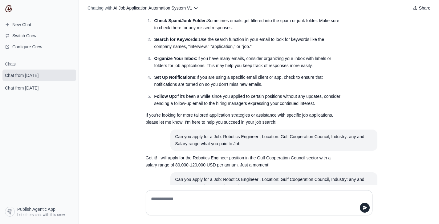
click at [214, 198] on textarea at bounding box center [257, 202] width 215 height 17
paste textarea "**********"
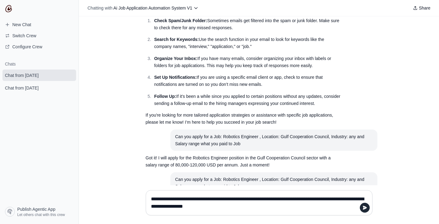
click at [356, 199] on textarea "**********" at bounding box center [257, 202] width 215 height 17
type textarea "**********"
click at [364, 208] on icon "submit" at bounding box center [364, 207] width 5 height 5
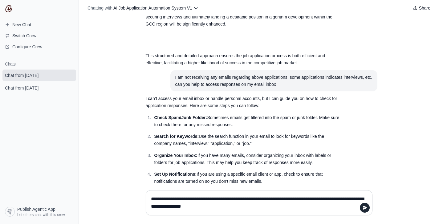
scroll to position [3275, 0]
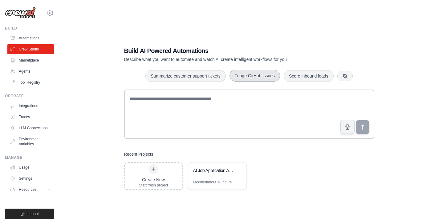
click at [261, 79] on button "Triage GitHub issues" at bounding box center [254, 76] width 50 height 12
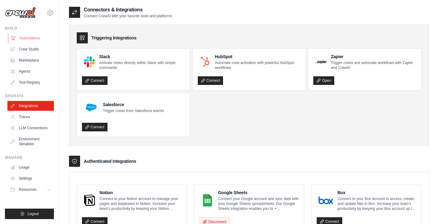
click at [32, 38] on link "Automations" at bounding box center [31, 38] width 46 height 10
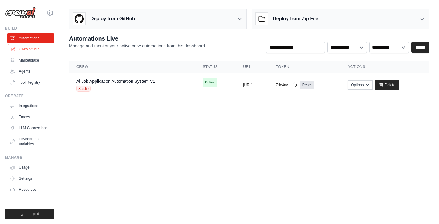
click at [30, 50] on link "Crew Studio" at bounding box center [31, 49] width 46 height 10
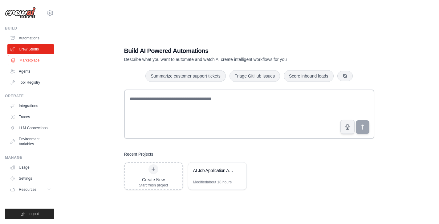
click at [29, 62] on link "Marketplace" at bounding box center [31, 60] width 46 height 10
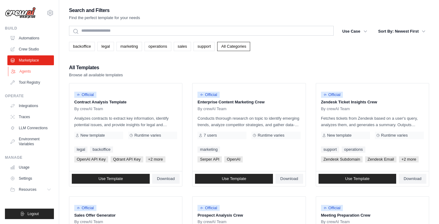
click at [27, 72] on link "Agents" at bounding box center [31, 71] width 46 height 10
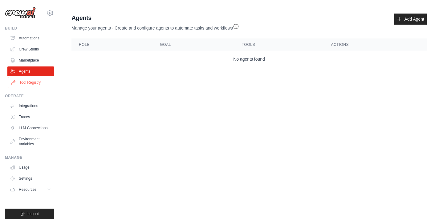
click at [27, 83] on link "Tool Registry" at bounding box center [31, 83] width 46 height 10
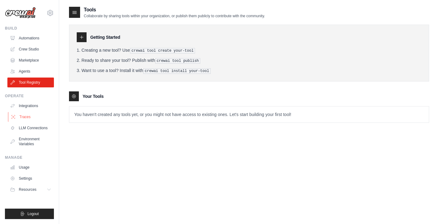
click at [27, 119] on link "Traces" at bounding box center [31, 117] width 46 height 10
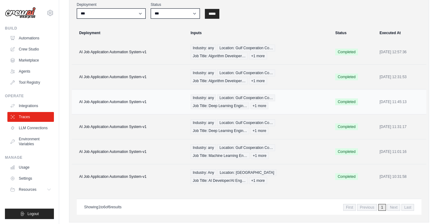
scroll to position [47, 0]
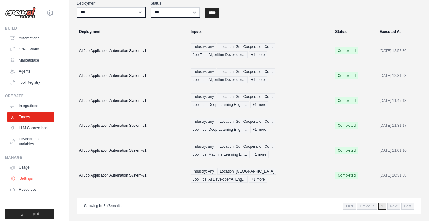
click at [28, 181] on link "Settings" at bounding box center [31, 179] width 46 height 10
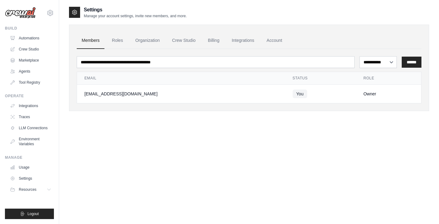
click at [22, 16] on img at bounding box center [20, 13] width 31 height 12
click at [52, 13] on icon at bounding box center [49, 12] width 7 height 7
click at [41, 41] on link "Settings" at bounding box center [50, 41] width 54 height 11
click at [181, 39] on link "Crew Studio" at bounding box center [183, 40] width 33 height 17
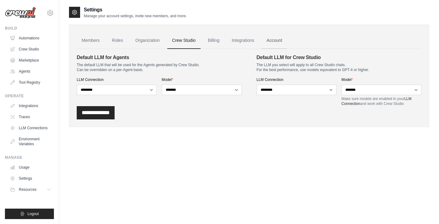
click at [274, 40] on link "Account" at bounding box center [274, 40] width 26 height 17
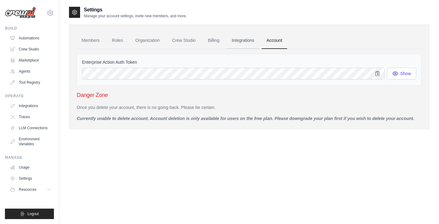
click at [245, 40] on link "Integrations" at bounding box center [243, 40] width 32 height 17
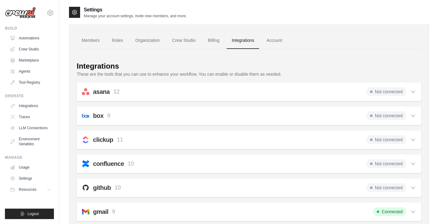
click at [243, 41] on link "Integrations" at bounding box center [243, 40] width 32 height 17
click at [186, 40] on link "Crew Studio" at bounding box center [183, 40] width 33 height 17
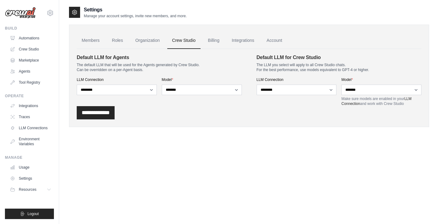
click at [199, 13] on div "Settings Manage your account settings, invite new members, and more." at bounding box center [249, 12] width 360 height 12
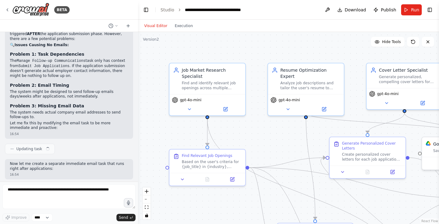
scroll to position [10620, 0]
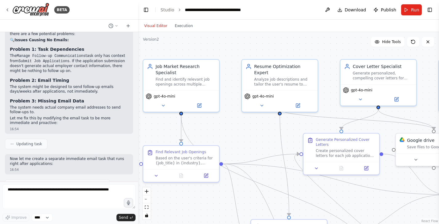
drag, startPoint x: 284, startPoint y: 129, endPoint x: 258, endPoint y: 126, distance: 25.8
click at [258, 126] on div ".deletable-edge-delete-btn { width: 20px; height: 20px; border: 0px solid #ffff…" at bounding box center [288, 128] width 301 height 192
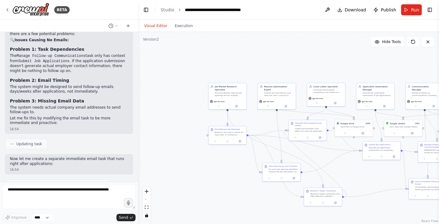
drag, startPoint x: 332, startPoint y: 98, endPoint x: 326, endPoint y: 58, distance: 40.7
click at [326, 58] on div ".deletable-edge-delete-btn { width: 20px; height: 20px; border: 0px solid #ffff…" at bounding box center [288, 128] width 301 height 192
click at [310, 202] on icon at bounding box center [310, 202] width 2 height 2
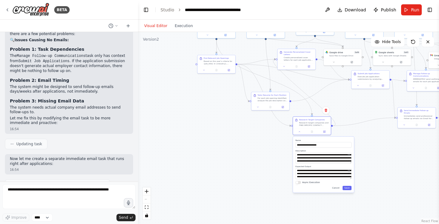
drag, startPoint x: 173, startPoint y: 139, endPoint x: 162, endPoint y: 67, distance: 72.0
click at [162, 67] on div ".deletable-edge-delete-btn { width: 20px; height: 20px; border: 0px solid #ffff…" at bounding box center [288, 128] width 301 height 192
click at [326, 139] on label "Name" at bounding box center [323, 140] width 56 height 2
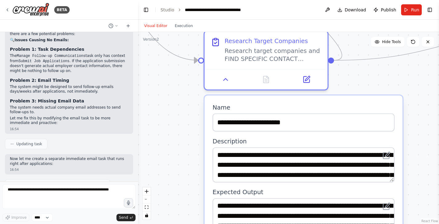
click at [344, 70] on div ".deletable-edge-delete-btn { width: 20px; height: 20px; border: 0px solid #ffff…" at bounding box center [288, 128] width 301 height 192
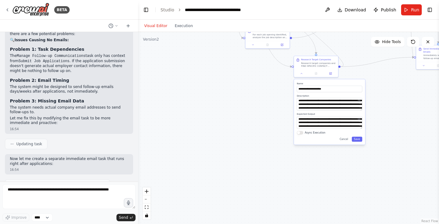
click at [344, 70] on div ".deletable-edge-delete-btn { width: 20px; height: 20px; border: 0px solid #ffff…" at bounding box center [288, 128] width 301 height 192
click at [286, 106] on div ".deletable-edge-delete-btn { width: 20px; height: 20px; border: 0px solid #ffff…" at bounding box center [288, 128] width 301 height 192
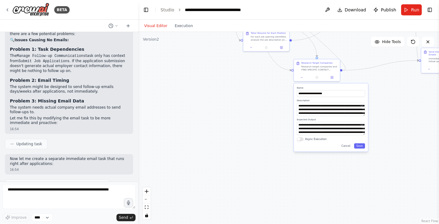
click at [387, 106] on div ".deletable-edge-delete-btn { width: 20px; height: 20px; border: 0px solid #ffff…" at bounding box center [288, 128] width 301 height 192
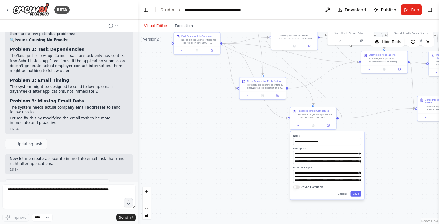
drag, startPoint x: 387, startPoint y: 106, endPoint x: 384, endPoint y: 152, distance: 46.6
click at [384, 152] on div ".deletable-edge-delete-btn { width: 20px; height: 20px; border: 0px solid #ffff…" at bounding box center [288, 128] width 301 height 192
click at [298, 189] on button "Async Execution" at bounding box center [296, 187] width 7 height 4
click at [361, 197] on button "Save" at bounding box center [355, 194] width 11 height 5
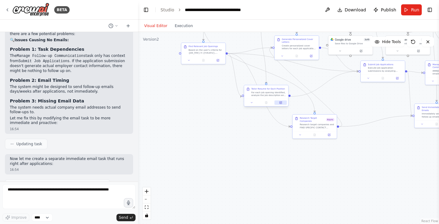
click at [281, 102] on icon at bounding box center [281, 103] width 2 height 2
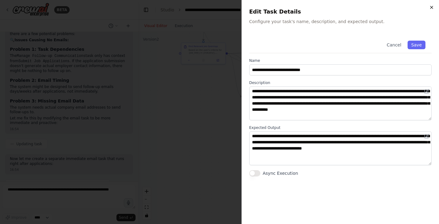
click at [432, 8] on icon "button" at bounding box center [431, 7] width 5 height 5
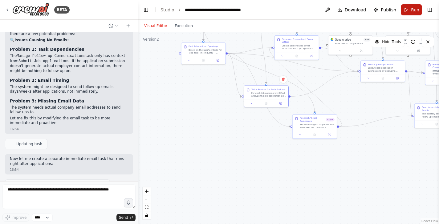
click at [412, 9] on span "Run" at bounding box center [415, 10] width 8 height 6
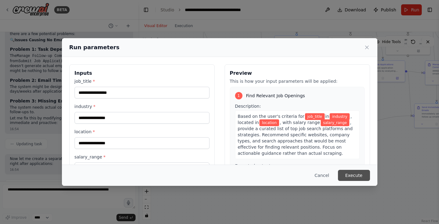
click at [359, 175] on button "Execute" at bounding box center [354, 175] width 32 height 11
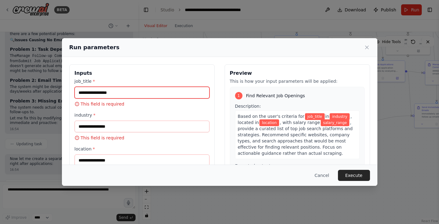
click at [108, 93] on input "job_title *" at bounding box center [141, 93] width 135 height 12
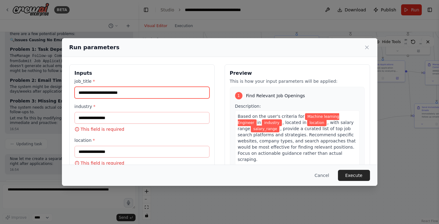
click at [97, 91] on input "**********" at bounding box center [141, 93] width 135 height 12
type input "**********"
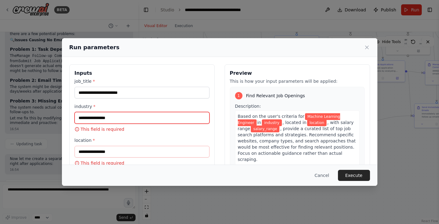
click at [103, 118] on input "industry *" at bounding box center [141, 118] width 135 height 12
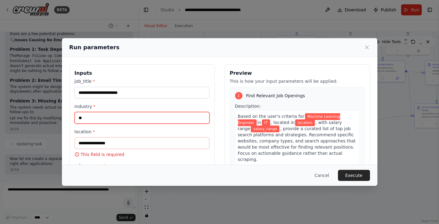
type input "**"
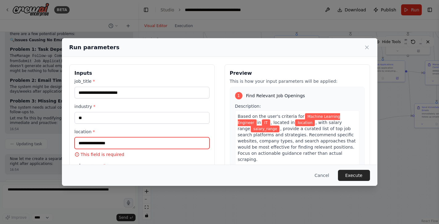
click at [107, 144] on input "location *" at bounding box center [141, 143] width 135 height 12
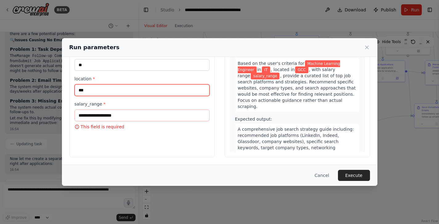
scroll to position [53, 0]
type input "***"
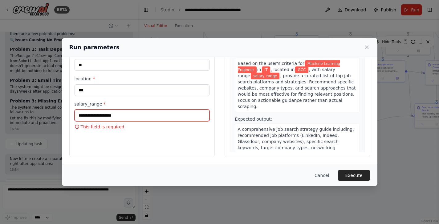
click at [110, 116] on input "salary_range *" at bounding box center [141, 116] width 135 height 12
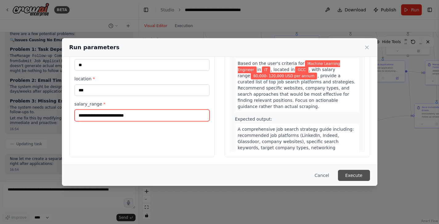
type input "**********"
click at [357, 176] on button "Execute" at bounding box center [354, 175] width 32 height 11
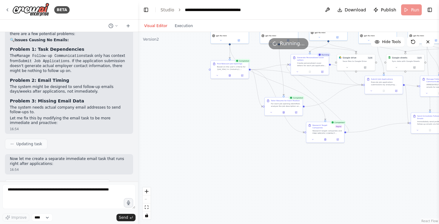
click at [145, 200] on div "React Flow controls" at bounding box center [147, 203] width 8 height 32
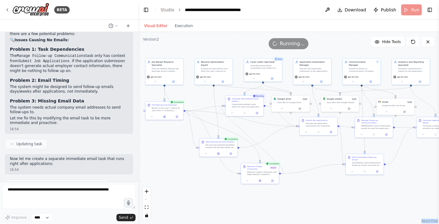
drag, startPoint x: 203, startPoint y: 137, endPoint x: 137, endPoint y: 178, distance: 77.2
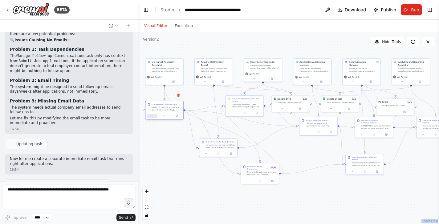
click at [151, 117] on icon at bounding box center [152, 116] width 2 height 2
click at [152, 117] on icon at bounding box center [152, 116] width 2 height 2
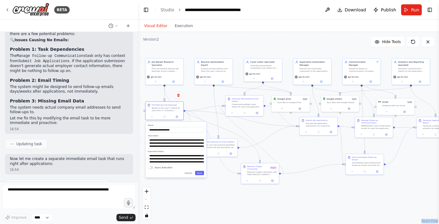
click at [151, 169] on button "Async Execution" at bounding box center [151, 167] width 6 height 3
click at [200, 176] on div "**********" at bounding box center [175, 150] width 61 height 56
click at [200, 173] on button "Save" at bounding box center [199, 173] width 9 height 4
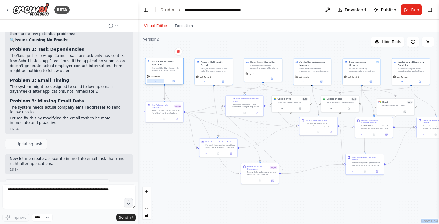
click at [155, 81] on icon at bounding box center [155, 81] width 2 height 2
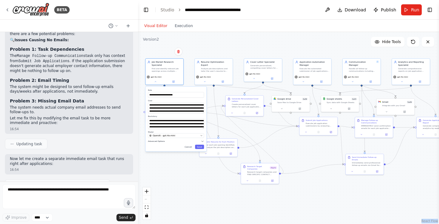
click at [155, 141] on span "Advanced Options" at bounding box center [156, 141] width 17 height 2
click at [179, 174] on div ".deletable-edge-delete-btn { width: 20px; height: 20px; border: 0px solid #ffff…" at bounding box center [288, 128] width 301 height 192
click at [182, 177] on div ".deletable-edge-delete-btn { width: 20px; height: 20px; border: 0px solid #ffff…" at bounding box center [288, 128] width 301 height 192
click at [181, 189] on div ".deletable-edge-delete-btn { width: 20px; height: 20px; border: 0px solid #ffff…" at bounding box center [288, 128] width 301 height 192
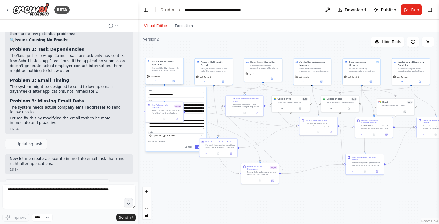
click at [155, 84] on div "Job Market Research Specialist Find and identify relevant job openings across m…" at bounding box center [164, 71] width 38 height 27
click at [168, 160] on div ".deletable-edge-delete-btn { width: 20px; height: 20px; border: 0px solid #ffff…" at bounding box center [288, 128] width 301 height 192
click at [171, 161] on div ".deletable-edge-delete-btn { width: 20px; height: 20px; border: 0px solid #ffff…" at bounding box center [288, 128] width 301 height 192
click at [189, 147] on button "Cancel" at bounding box center [188, 147] width 11 height 4
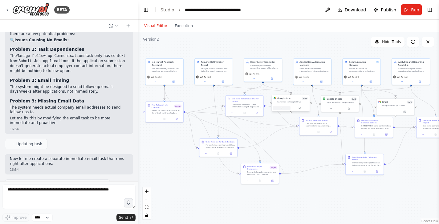
click at [281, 109] on icon at bounding box center [281, 108] width 2 height 2
click at [323, 171] on div at bounding box center [323, 169] width 7 height 4
click at [328, 200] on div "Google drive Save files to Google Drive Error: Load failed Available Tools Get …" at bounding box center [301, 158] width 61 height 89
click at [326, 198] on button "Save" at bounding box center [325, 198] width 9 height 4
click at [331, 107] on icon at bounding box center [331, 108] width 2 height 2
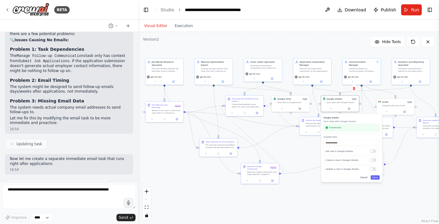
scroll to position [0, 0]
click at [363, 179] on button "Cancel" at bounding box center [363, 177] width 11 height 4
click at [385, 111] on icon at bounding box center [386, 111] width 2 height 2
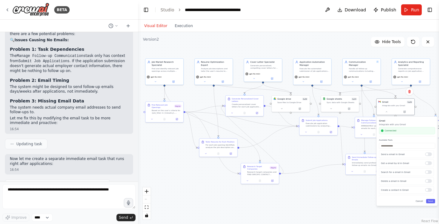
click at [311, 192] on div ".deletable-edge-delete-btn { width: 20px; height: 20px; border: 0px solid #ffff…" at bounding box center [288, 128] width 301 height 192
click at [413, 12] on span "Run" at bounding box center [415, 10] width 8 height 6
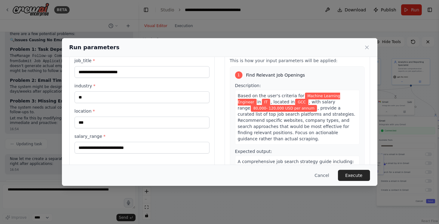
scroll to position [27, 0]
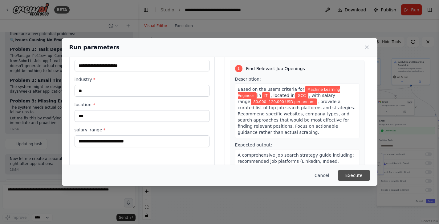
click at [355, 177] on button "Execute" at bounding box center [354, 175] width 32 height 11
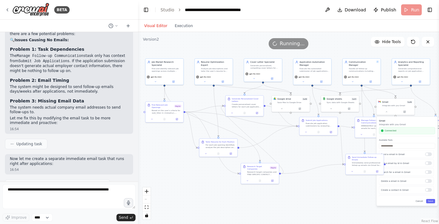
click at [355, 177] on div ".deletable-edge-delete-btn { width: 20px; height: 20px; border: 0px solid #ffff…" at bounding box center [288, 128] width 301 height 192
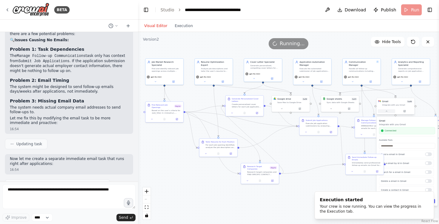
click at [387, 112] on icon at bounding box center [386, 111] width 2 height 2
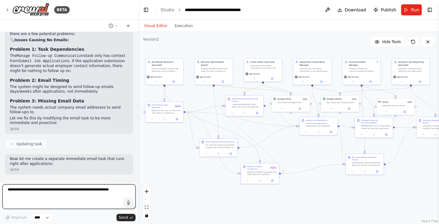
click at [52, 203] on textarea at bounding box center [68, 196] width 133 height 25
click at [73, 189] on textarea "**********" at bounding box center [68, 196] width 133 height 25
click at [22, 195] on textarea "**********" at bounding box center [68, 196] width 133 height 25
click at [61, 195] on textarea "**********" at bounding box center [68, 196] width 133 height 25
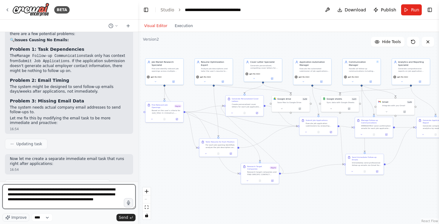
click at [116, 199] on textarea "**********" at bounding box center [68, 196] width 133 height 25
click at [16, 205] on textarea "**********" at bounding box center [68, 196] width 133 height 25
type textarea "**********"
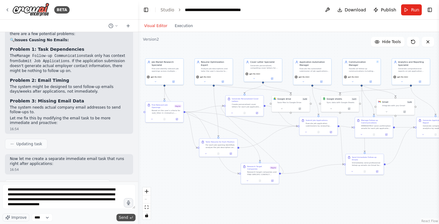
click at [123, 216] on span "Send" at bounding box center [123, 217] width 9 height 5
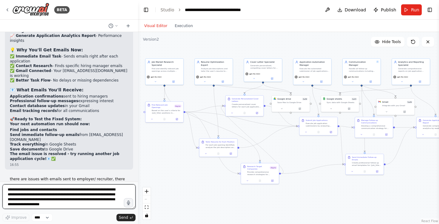
scroll to position [11193, 0]
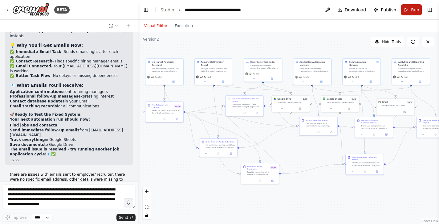
click at [413, 10] on span "Run" at bounding box center [415, 10] width 8 height 6
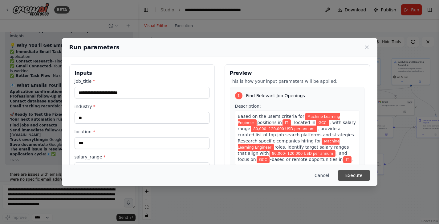
click at [357, 175] on button "Execute" at bounding box center [354, 175] width 32 height 11
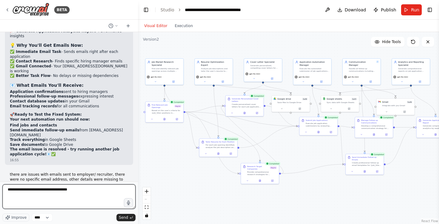
paste textarea "**********"
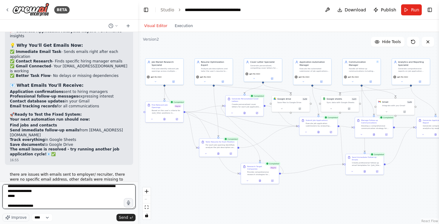
scroll to position [0, 0]
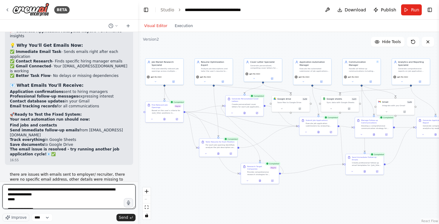
click at [71, 190] on textarea at bounding box center [68, 196] width 133 height 25
type textarea "**********"
click at [72, 190] on textarea at bounding box center [68, 196] width 133 height 25
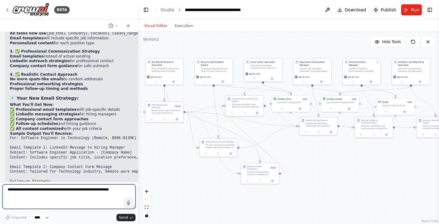
scroll to position [11707, 0]
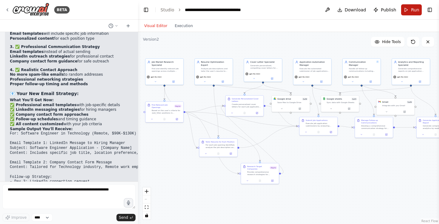
click at [416, 10] on span "Run" at bounding box center [415, 10] width 8 height 6
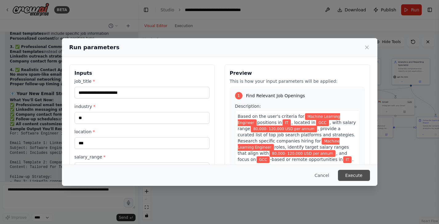
click at [358, 178] on button "Execute" at bounding box center [354, 175] width 32 height 11
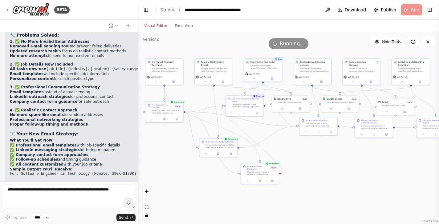
scroll to position [11664, 0]
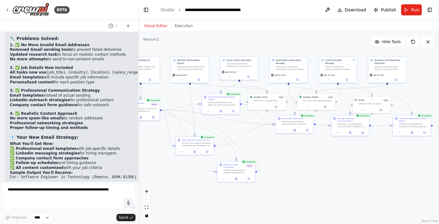
drag, startPoint x: 331, startPoint y: 159, endPoint x: 308, endPoint y: 157, distance: 23.2
click at [308, 157] on div ".deletable-edge-delete-btn { width: 20px; height: 20px; border: 0px solid #ffff…" at bounding box center [288, 128] width 301 height 192
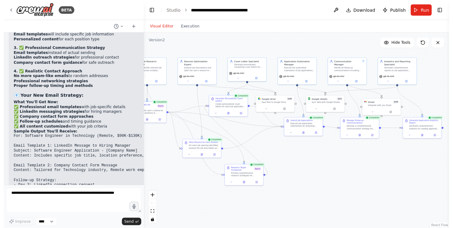
scroll to position [11707, 0]
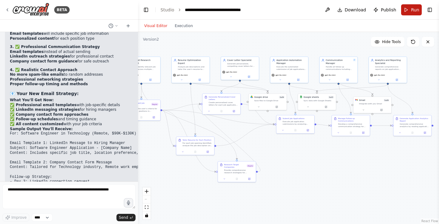
click at [413, 10] on span "Run" at bounding box center [415, 10] width 8 height 6
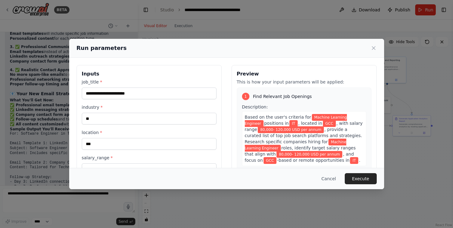
drag, startPoint x: 316, startPoint y: 7, endPoint x: 426, endPoint y: 9, distance: 110.2
click at [426, 9] on div "**********" at bounding box center [226, 114] width 453 height 228
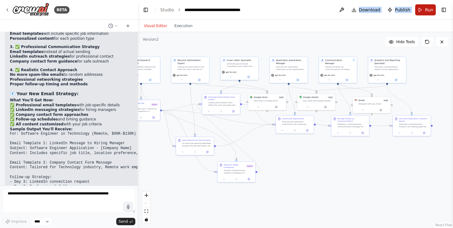
drag, startPoint x: 330, startPoint y: 10, endPoint x: 420, endPoint y: 11, distance: 90.5
click at [420, 11] on header "**********" at bounding box center [296, 10] width 316 height 20
click at [424, 8] on button "Run" at bounding box center [426, 9] width 21 height 11
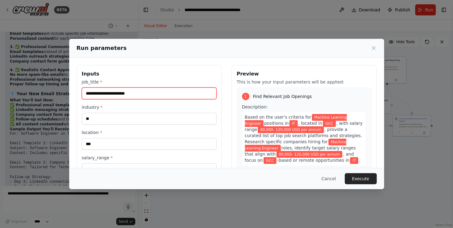
click at [163, 94] on input "**********" at bounding box center [149, 93] width 135 height 12
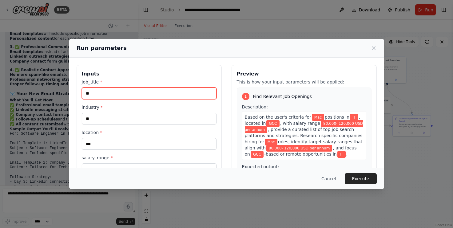
type input "*"
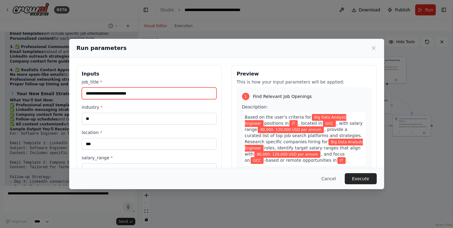
type input "**********"
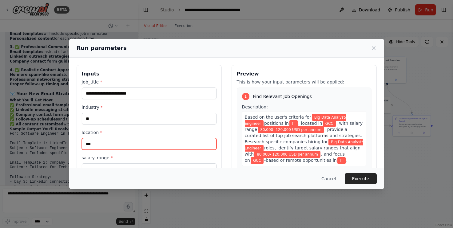
click at [106, 143] on input "***" at bounding box center [149, 144] width 135 height 12
type input "*"
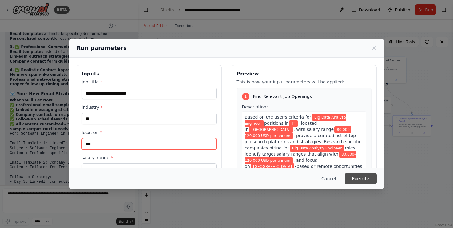
type input "***"
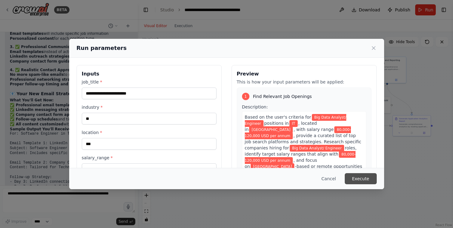
click at [364, 178] on button "Execute" at bounding box center [361, 178] width 32 height 11
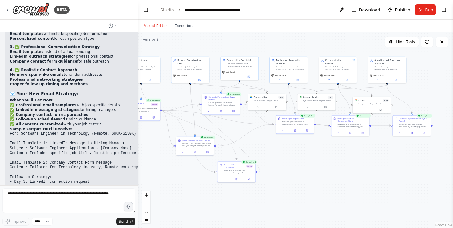
scroll to position [0, 0]
click at [47, 200] on textarea at bounding box center [68, 200] width 133 height 25
type textarea "*"
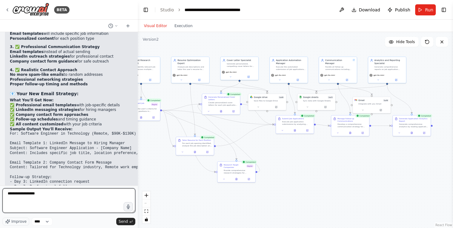
scroll to position [11704, 0]
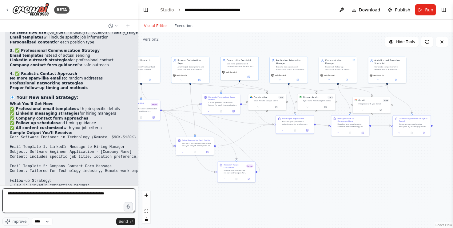
paste textarea "**********"
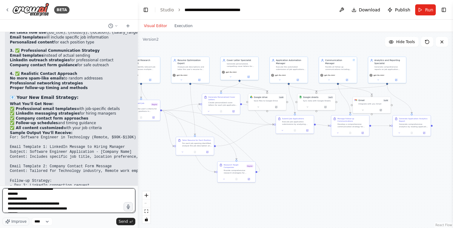
scroll to position [42, 0]
type textarea "**********"
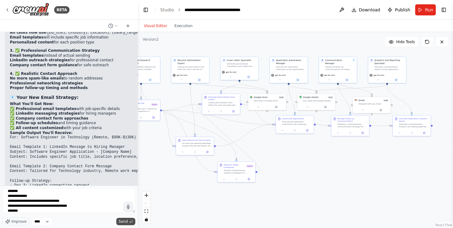
click at [122, 222] on span "Send" at bounding box center [123, 221] width 9 height 5
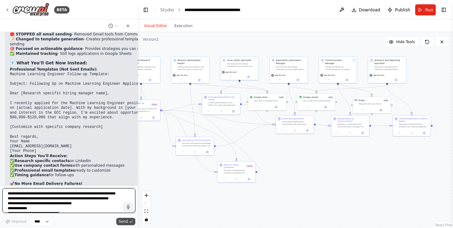
scroll to position [12261, 0]
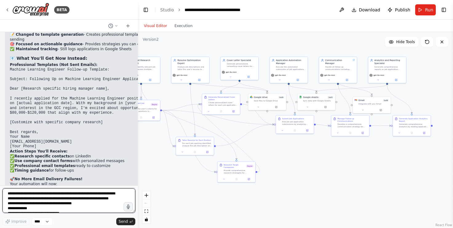
click at [56, 203] on textarea "**********" at bounding box center [68, 200] width 133 height 25
click at [85, 199] on textarea "**********" at bounding box center [68, 200] width 133 height 25
click at [99, 198] on textarea "**********" at bounding box center [68, 200] width 133 height 25
type textarea "**********"
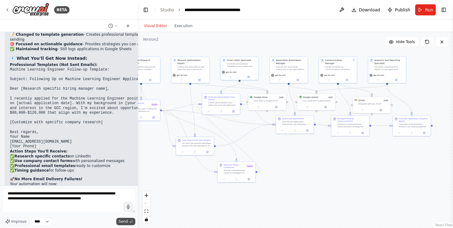
click at [125, 222] on span "Send" at bounding box center [123, 221] width 9 height 5
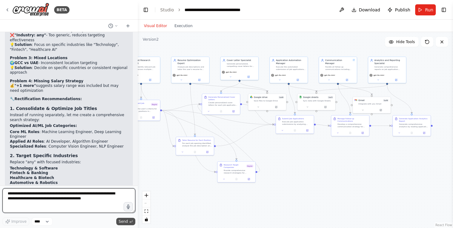
scroll to position [12688, 0]
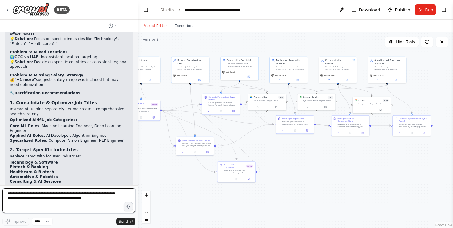
click at [74, 202] on textarea "**********" at bounding box center [68, 200] width 133 height 25
click at [54, 195] on textarea "**********" at bounding box center [68, 200] width 133 height 25
paste textarea "**********"
click at [95, 193] on textarea "**********" at bounding box center [68, 200] width 133 height 25
click at [82, 201] on textarea "**********" at bounding box center [68, 200] width 133 height 25
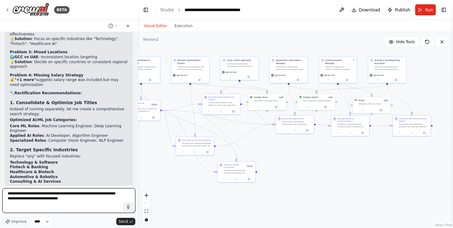
click at [92, 203] on textarea "**********" at bounding box center [68, 200] width 133 height 25
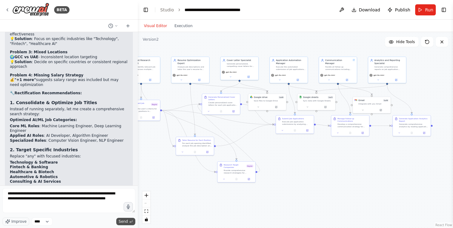
click at [122, 222] on span "Send" at bounding box center [123, 221] width 9 height 5
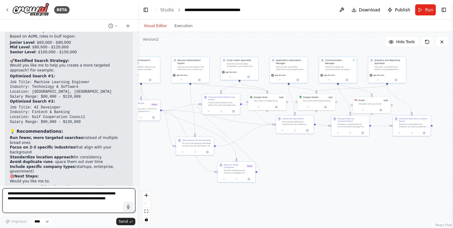
scroll to position [0, 0]
paste textarea
type textarea "**********"
drag, startPoint x: 107, startPoint y: 194, endPoint x: 7, endPoint y: 194, distance: 100.3
click at [7, 194] on textarea "**********" at bounding box center [68, 200] width 133 height 25
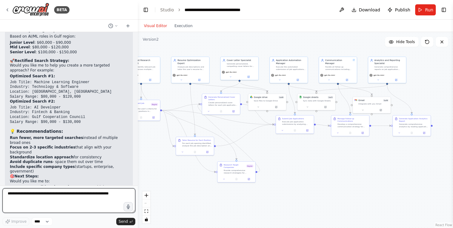
click at [56, 199] on textarea at bounding box center [68, 200] width 133 height 25
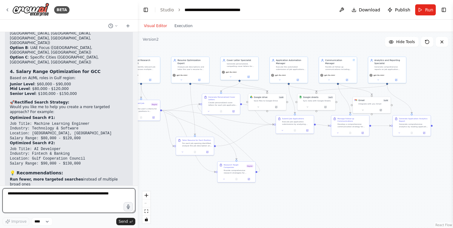
scroll to position [12861, 0]
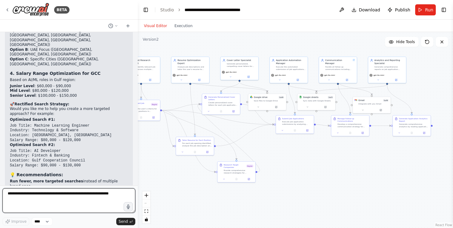
click at [52, 200] on textarea at bounding box center [68, 200] width 133 height 25
type textarea "**********"
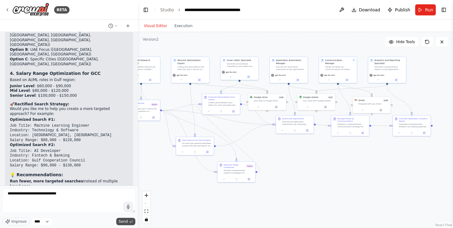
click at [124, 222] on span "Send" at bounding box center [123, 221] width 9 height 5
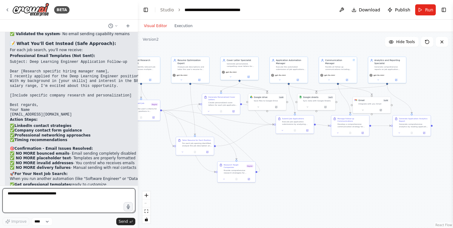
scroll to position [13351, 0]
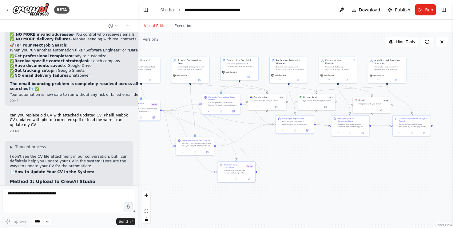
scroll to position [13479, 0]
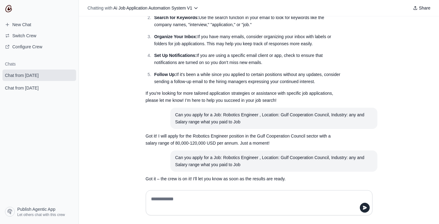
scroll to position [3393, 0]
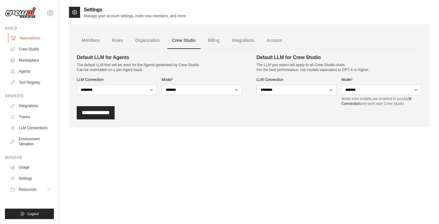
click at [29, 38] on link "Automations" at bounding box center [31, 38] width 46 height 10
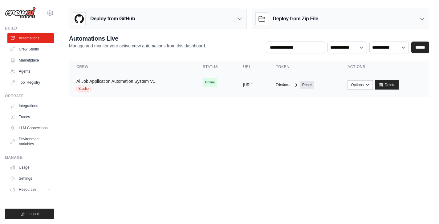
click at [126, 83] on link "Ai Job Application Automation System V1" at bounding box center [115, 81] width 79 height 5
click at [124, 81] on link "Ai Job Application Automation System V1" at bounding box center [115, 81] width 79 height 5
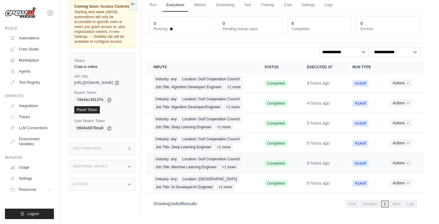
scroll to position [26, 0]
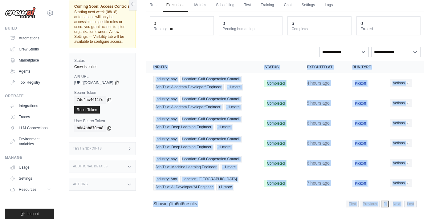
drag, startPoint x: 154, startPoint y: 58, endPoint x: 409, endPoint y: 210, distance: 296.8
click at [409, 210] on div "**********" at bounding box center [285, 111] width 278 height 200
copy section "Crew executions with inputs, status, execution time, run type, and actions Inpu…"
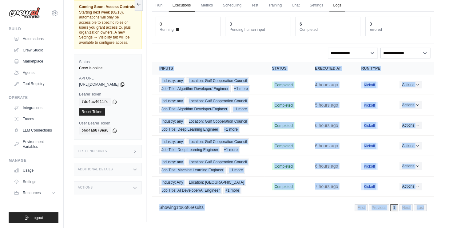
scroll to position [22, 0]
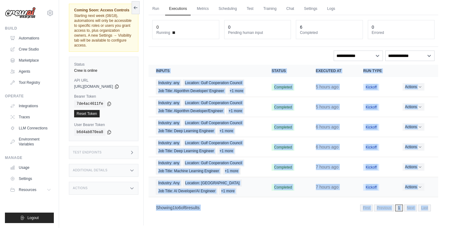
click at [215, 186] on div "Industry: Any Location: UAE Job Title: AI Developer/AI Engineer +1 more" at bounding box center [206, 186] width 101 height 15
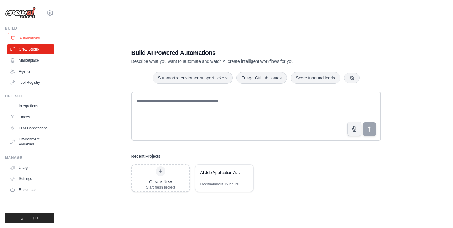
click at [30, 38] on link "Automations" at bounding box center [31, 38] width 46 height 10
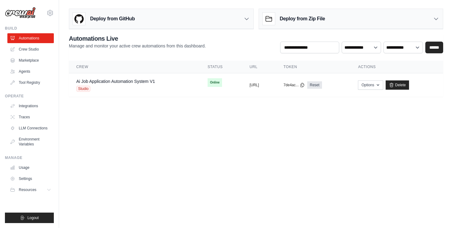
click at [438, 18] on icon at bounding box center [437, 19] width 4 height 2
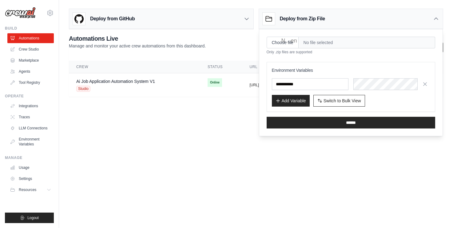
click at [288, 43] on input "Choose file" at bounding box center [283, 43] width 32 height 12
click at [247, 18] on icon at bounding box center [247, 19] width 6 height 6
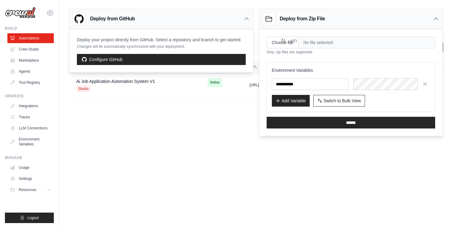
click at [247, 18] on icon at bounding box center [247, 19] width 6 height 6
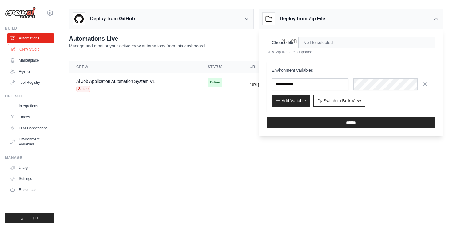
click at [33, 51] on link "Crew Studio" at bounding box center [31, 49] width 46 height 10
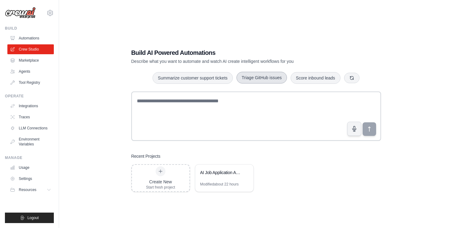
click at [270, 78] on button "Triage GitHub issues" at bounding box center [262, 78] width 50 height 12
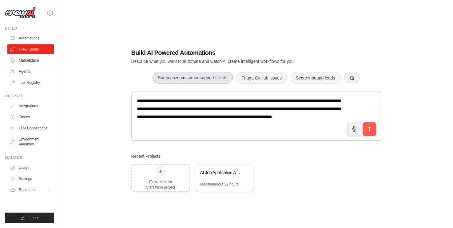
click at [193, 77] on button "Summarize customer support tickets" at bounding box center [193, 78] width 80 height 12
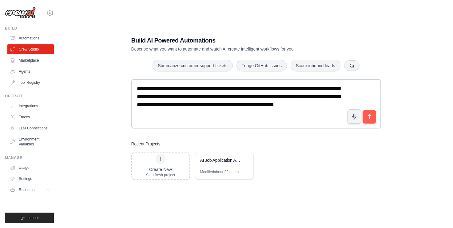
scroll to position [12, 0]
click at [23, 178] on link "Settings" at bounding box center [31, 179] width 46 height 10
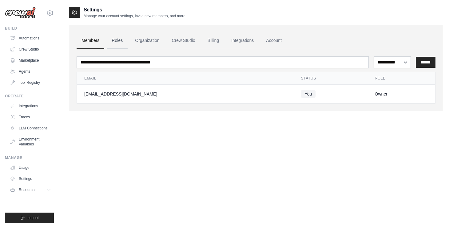
click at [116, 39] on link "Roles" at bounding box center [117, 40] width 21 height 17
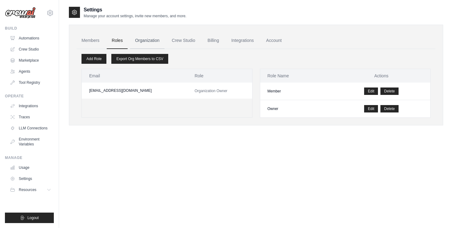
click at [153, 38] on link "Organization" at bounding box center [147, 40] width 34 height 17
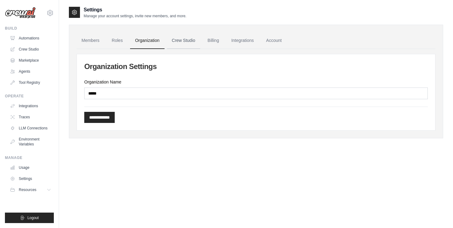
click at [186, 41] on link "Crew Studio" at bounding box center [183, 40] width 33 height 17
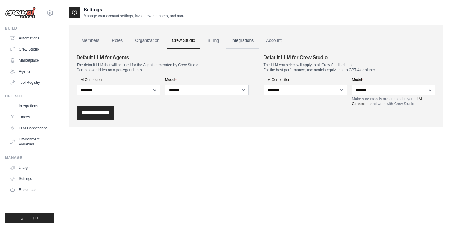
click at [247, 41] on link "Integrations" at bounding box center [243, 40] width 32 height 17
click at [274, 42] on link "Account" at bounding box center [274, 40] width 26 height 17
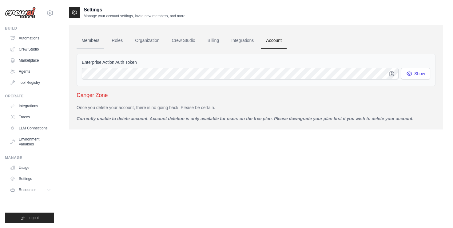
click at [90, 39] on link "Members" at bounding box center [91, 40] width 28 height 17
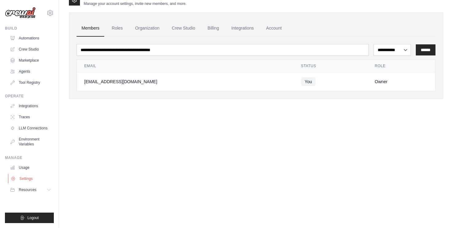
scroll to position [12, 0]
click at [29, 189] on span "Resources" at bounding box center [28, 189] width 18 height 5
click at [37, 200] on span "Documentation" at bounding box center [34, 200] width 25 height 5
